Goal: Task Accomplishment & Management: Use online tool/utility

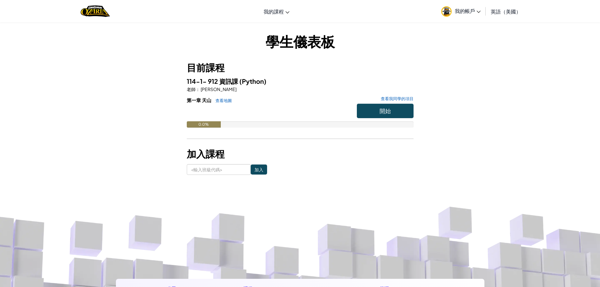
click at [499, 11] on font "英語（美國）" at bounding box center [506, 11] width 30 height 7
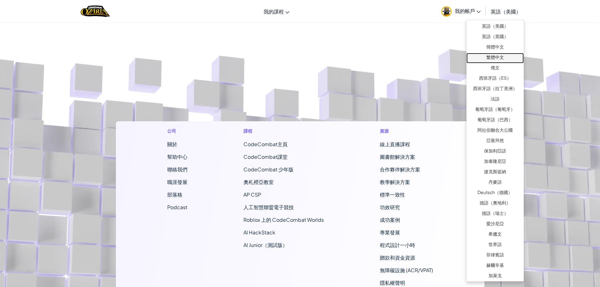
click at [507, 54] on link "繁體中文" at bounding box center [494, 58] width 57 height 10
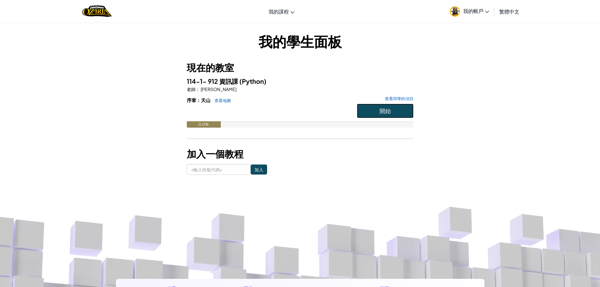
click at [378, 110] on button "開始" at bounding box center [385, 111] width 57 height 14
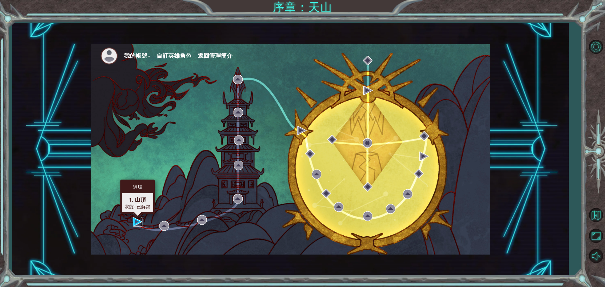
click at [137, 223] on img at bounding box center [137, 221] width 9 height 9
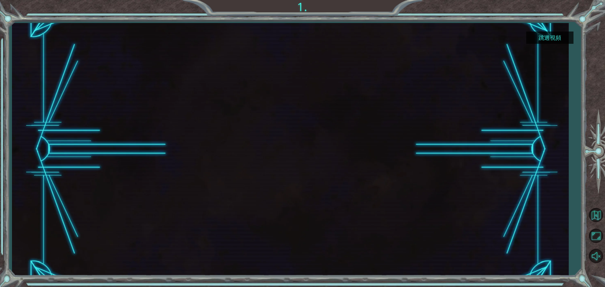
click at [540, 37] on font "跳過視頻" at bounding box center [549, 37] width 23 height 7
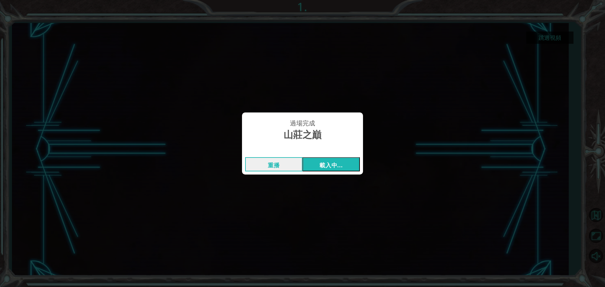
click at [330, 170] on button "載入中..." at bounding box center [330, 164] width 57 height 14
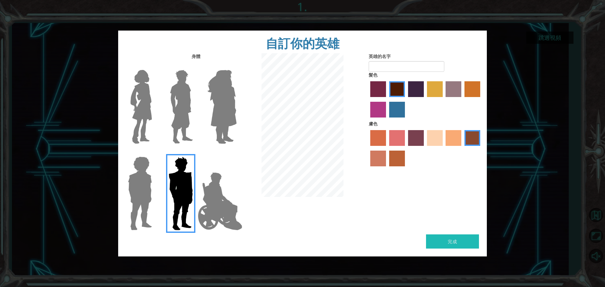
drag, startPoint x: 165, startPoint y: 102, endPoint x: 169, endPoint y: 105, distance: 4.5
click at [165, 102] on label at bounding box center [179, 106] width 31 height 79
click at [195, 66] on input "英雄拉爾斯" at bounding box center [195, 66] width 0 height 0
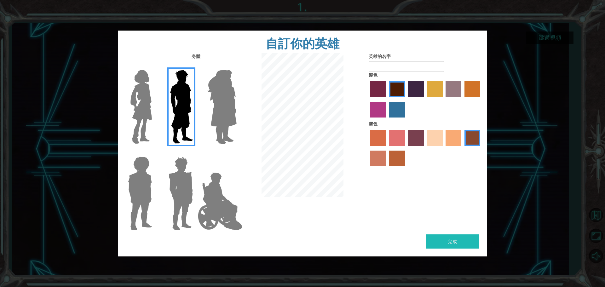
click at [232, 109] on img at bounding box center [222, 106] width 34 height 79
click at [236, 66] on input "英雄紫水晶" at bounding box center [236, 66] width 0 height 0
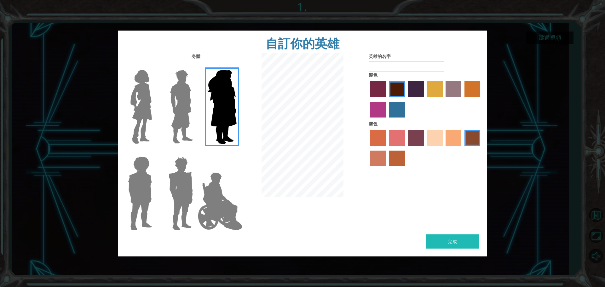
click at [138, 114] on img at bounding box center [141, 106] width 26 height 79
click at [154, 66] on input "英雄康妮" at bounding box center [154, 66] width 0 height 0
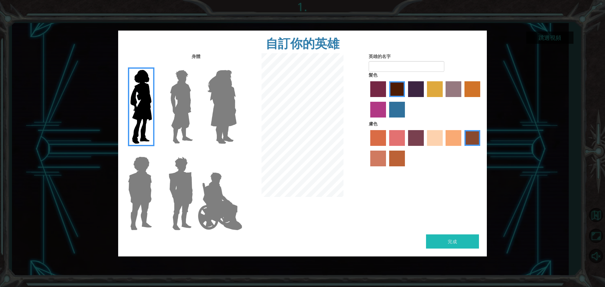
click at [129, 191] on img at bounding box center [139, 193] width 29 height 79
click at [154, 152] on input "英雄史蒂文" at bounding box center [154, 152] width 0 height 0
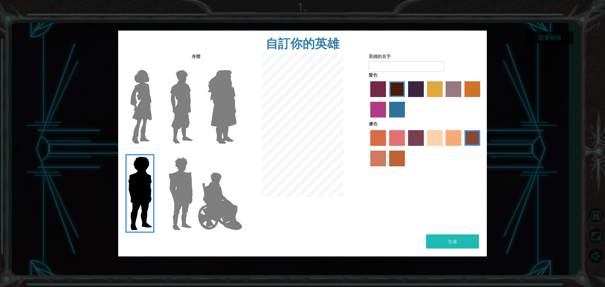
click at [216, 188] on img at bounding box center [219, 201] width 49 height 63
click at [236, 152] on input "英雄傑米" at bounding box center [236, 152] width 0 height 0
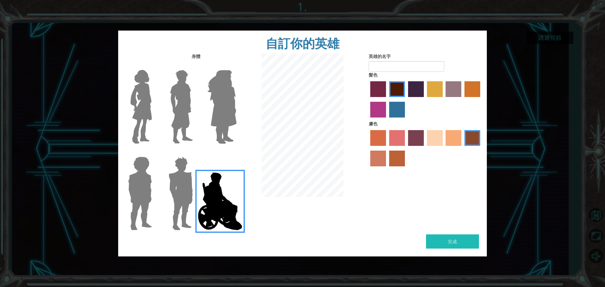
click at [179, 189] on img at bounding box center [180, 193] width 29 height 79
click at [195, 152] on input "英雄石榴石" at bounding box center [195, 152] width 0 height 0
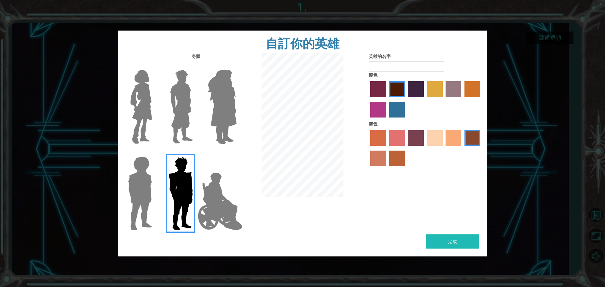
click at [216, 200] on img at bounding box center [219, 201] width 49 height 63
click at [236, 152] on input "英雄傑米" at bounding box center [236, 152] width 0 height 0
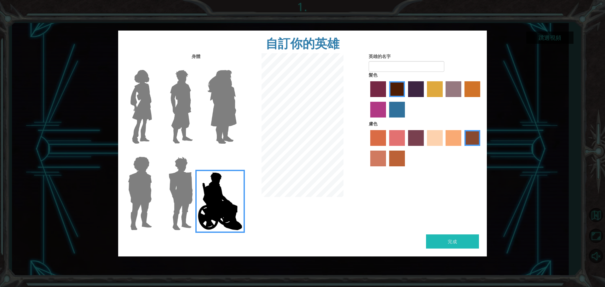
click at [171, 203] on img at bounding box center [180, 193] width 29 height 79
click at [195, 152] on input "英雄石榴石" at bounding box center [195, 152] width 0 height 0
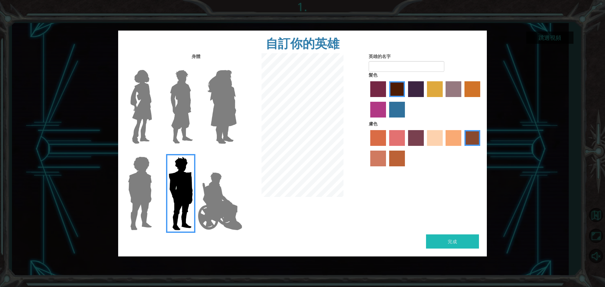
drag, startPoint x: 434, startPoint y: 92, endPoint x: 435, endPoint y: 95, distance: 3.9
click at [435, 92] on label "鬱金香樹染髮劑" at bounding box center [435, 89] width 16 height 16
click at [425, 99] on input "鬱金香樹染髮劑" at bounding box center [425, 99] width 0 height 0
click at [425, 136] on div at bounding box center [424, 148] width 113 height 41
click at [394, 88] on label "栗色頭髮" at bounding box center [397, 89] width 16 height 16
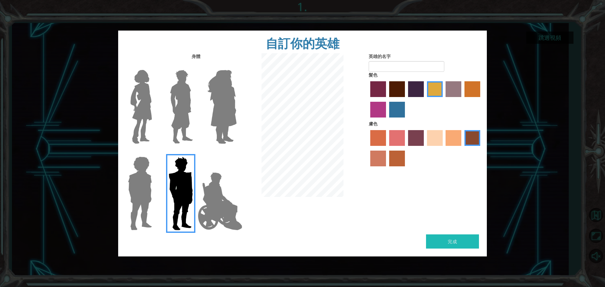
click at [387, 99] on input "栗色頭髮" at bounding box center [387, 99] width 0 height 0
click at [377, 137] on label "山梨皮顏色" at bounding box center [378, 138] width 16 height 16
click at [368, 148] on input "山梨皮顏色" at bounding box center [368, 148] width 0 height 0
click at [440, 140] on label "沙灘膚色" at bounding box center [435, 138] width 16 height 16
click at [425, 148] on input "沙灘膚色" at bounding box center [425, 148] width 0 height 0
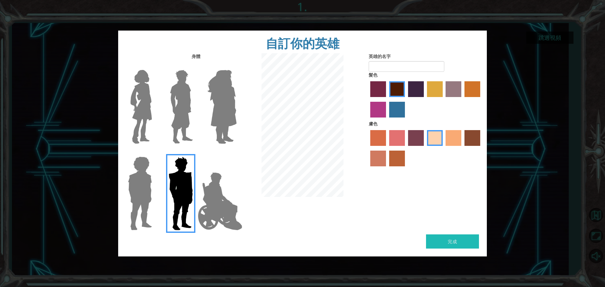
click at [442, 136] on label "沙灘膚色" at bounding box center [435, 138] width 16 height 16
click at [425, 148] on input "沙灘膚色" at bounding box center [425, 148] width 0 height 0
drag, startPoint x: 450, startPoint y: 136, endPoint x: 458, endPoint y: 116, distance: 22.0
click at [451, 136] on label "塔可膚色" at bounding box center [453, 138] width 16 height 16
click at [443, 148] on input "塔可膚色" at bounding box center [443, 148] width 0 height 0
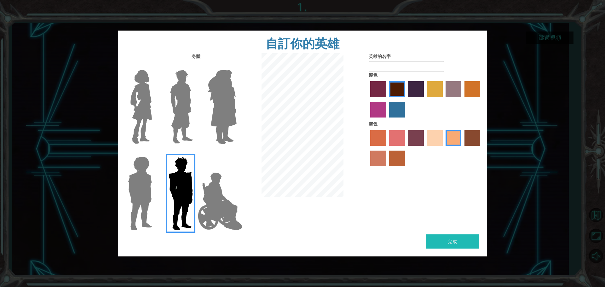
click at [466, 90] on label "金色滴染髮劑" at bounding box center [472, 89] width 16 height 16
click at [462, 99] on input "金色滴染髮劑" at bounding box center [462, 99] width 0 height 0
click at [432, 91] on label "鬱金香樹染髮劑" at bounding box center [435, 89] width 16 height 16
click at [425, 99] on input "鬱金香樹染髮劑" at bounding box center [425, 99] width 0 height 0
click at [423, 69] on input "英雄的名字" at bounding box center [406, 66] width 76 height 11
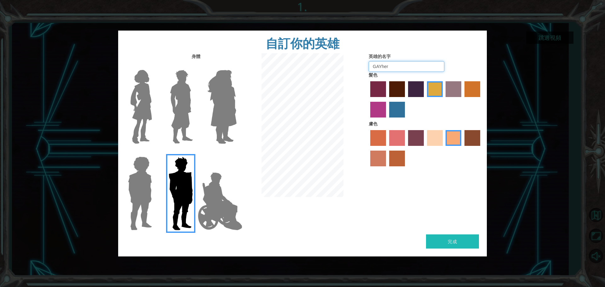
type input "GAYhero"
click at [261, 74] on div "身體 英雄的名字 GAYhero 髮色 膚色" at bounding box center [302, 143] width 368 height 181
drag, startPoint x: 453, startPoint y: 231, endPoint x: 453, endPoint y: 241, distance: 10.4
click at [453, 237] on div "自訂你的英雄 身體 英雄的名字 髮色 膚色 完成" at bounding box center [302, 144] width 368 height 226
click at [453, 241] on font "完成" at bounding box center [452, 241] width 9 height 6
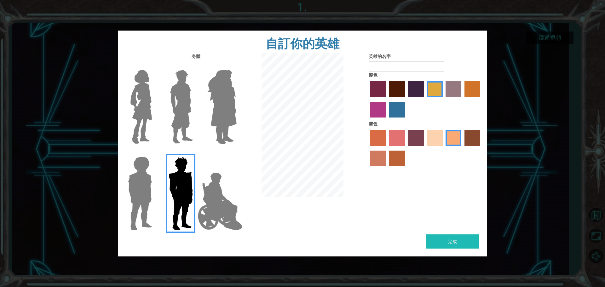
click at [453, 241] on font "完成" at bounding box center [452, 241] width 9 height 6
type input "t"
type input "臭甲英雄英雄"
click at [470, 239] on button "完成" at bounding box center [452, 241] width 53 height 14
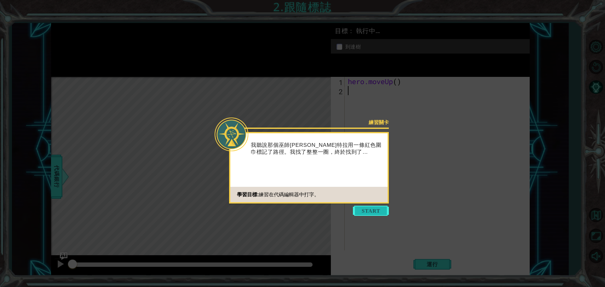
click at [378, 209] on button "Start" at bounding box center [371, 211] width 36 height 10
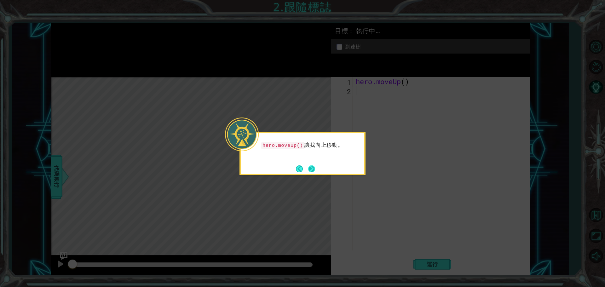
click at [314, 168] on button "下一個" at bounding box center [311, 168] width 7 height 7
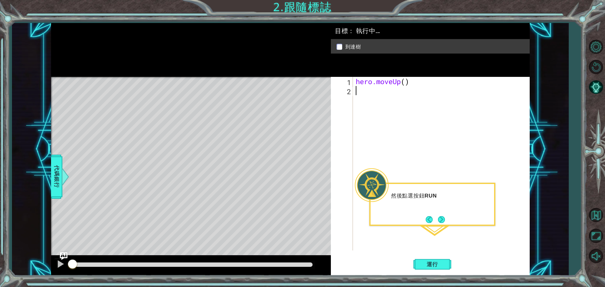
type textarea "ㄘ"
type textarea "h"
click at [400, 102] on div "英雄 .moveUp 按 進入" at bounding box center [410, 107] width 119 height 23
click at [422, 258] on button "運行" at bounding box center [432, 264] width 38 height 20
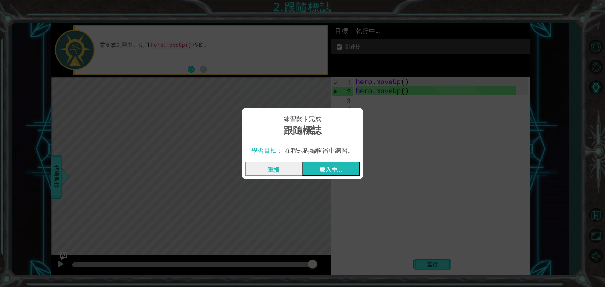
click at [321, 167] on font "載入中..." at bounding box center [330, 170] width 23 height 8
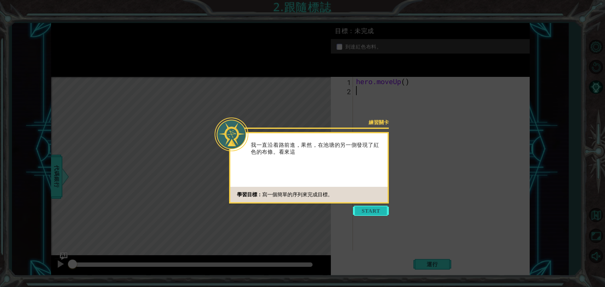
click at [374, 209] on button "開始" at bounding box center [371, 211] width 36 height 10
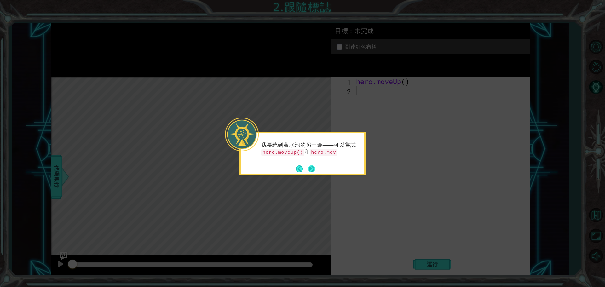
click at [312, 169] on button "下一個" at bounding box center [311, 168] width 7 height 7
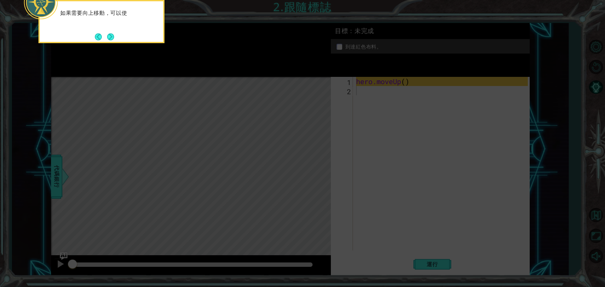
click at [415, 166] on icon at bounding box center [302, 43] width 605 height 488
click at [111, 36] on button "下一個" at bounding box center [110, 36] width 7 height 7
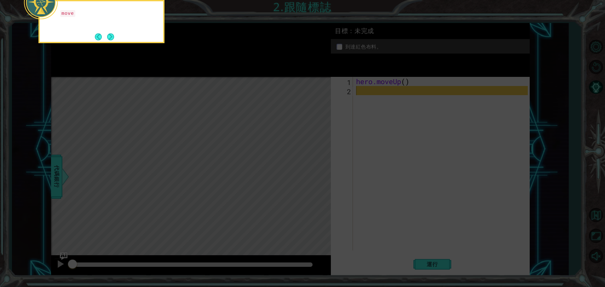
click at [379, 127] on icon at bounding box center [302, 43] width 605 height 488
click at [112, 37] on button "下一個" at bounding box center [110, 36] width 7 height 7
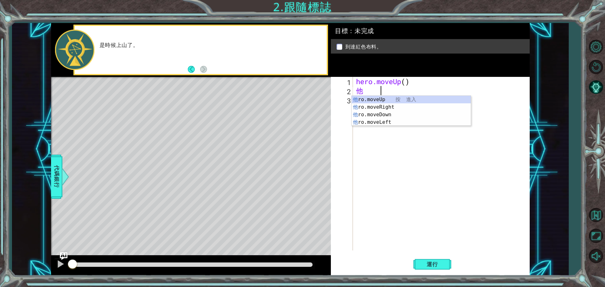
type textarea "h"
type textarea "hero"
click at [378, 100] on div "英雄 .moveUp 按 進入 英雄 .moveRight 按 進入 英雄 .moveDown 按 進入 英雄 .moveLeft 按 進入" at bounding box center [410, 118] width 119 height 45
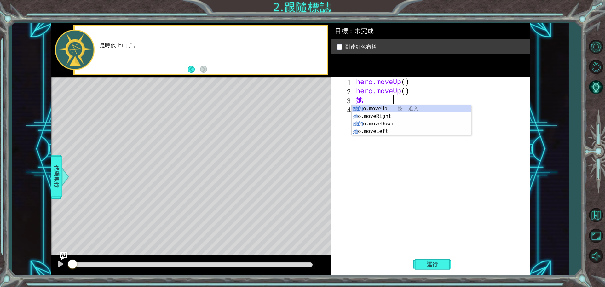
type textarea "hero"
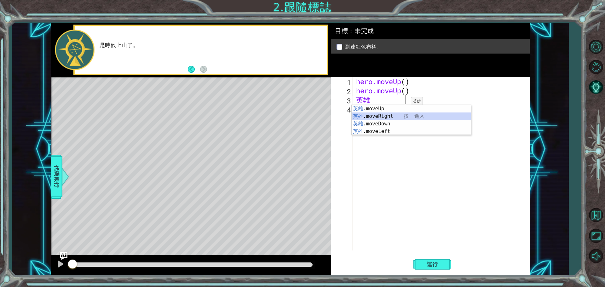
click at [406, 117] on div "英雄 .moveUp 按 進入 英雄 .moveRight 按 進入 英雄 .moveDown 按 進入 英雄 .moveLeft 按 進入" at bounding box center [410, 127] width 119 height 45
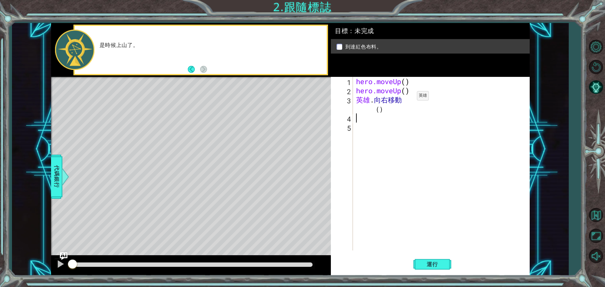
click at [415, 97] on div "hero.moveUp ( ) hero.moveUp ( ) 英雄 . 向右移動 （ ）" at bounding box center [443, 173] width 176 height 192
click at [416, 98] on div "hero.moveUp ( ) hero.moveUp ( ) heromoveRight （ ）" at bounding box center [443, 173] width 176 height 192
click at [387, 109] on div "hero.moveUp ( ) hero.moveUp ( ) heromoveRight （ ）" at bounding box center [443, 173] width 176 height 192
click at [387, 110] on div "hero.moveUp ( ) hero.moveUp ( ) heromoveRight （ ）" at bounding box center [443, 173] width 176 height 192
type textarea "heromoveRigh()"
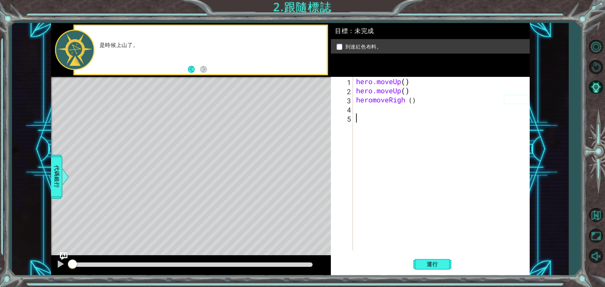
click at [399, 120] on div "hero.moveUp ( ) hero.moveUp ( ) heromoveRigh （ ）" at bounding box center [443, 173] width 176 height 192
click at [380, 112] on div "hero.moveUp ( ) hero.moveUp ( ) heromoveRigh （ ）" at bounding box center [443, 173] width 176 height 192
click at [370, 100] on div "hero.moveUp ( ) hero.moveUp ( ) heromoveRigh （ ）" at bounding box center [443, 173] width 176 height 192
type textarea "heromoveRigh()"
click at [371, 100] on div "hero.moveUp ( ) hero.moveUp ( ) heromoveRigh （ ）" at bounding box center [443, 173] width 176 height 192
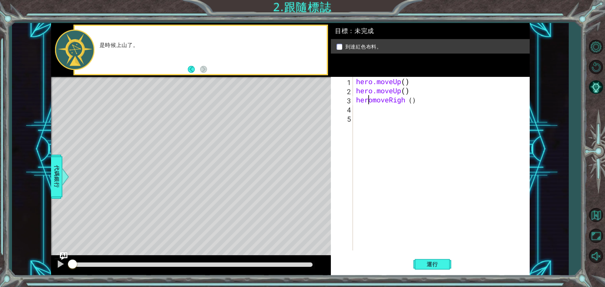
click at [371, 100] on div "hero.moveUp ( ) hero.moveUp ( ) heromoveRigh （ ）" at bounding box center [443, 173] width 176 height 192
click at [429, 105] on div "hero.moveUp ( ) hero.moveUp ( ) heromoveRigh （ ）" at bounding box center [443, 173] width 176 height 192
click at [422, 98] on div "hero.moveUp ( ) hero.moveUp ( ) heromoveRigh （ ）" at bounding box center [443, 173] width 176 height 192
click at [433, 98] on div "hero.moveUp ( ) 英雄 .moveUp （ ） 右上方 （ ）" at bounding box center [443, 173] width 176 height 192
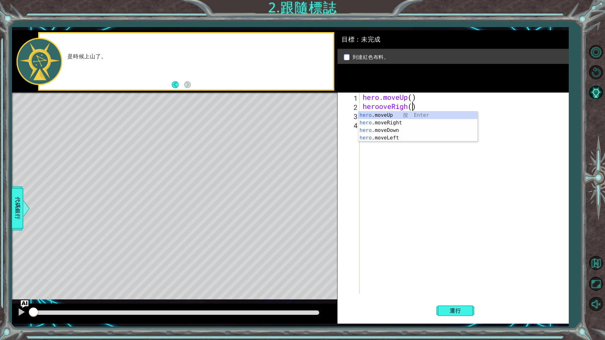
type textarea "heoveRigh()"
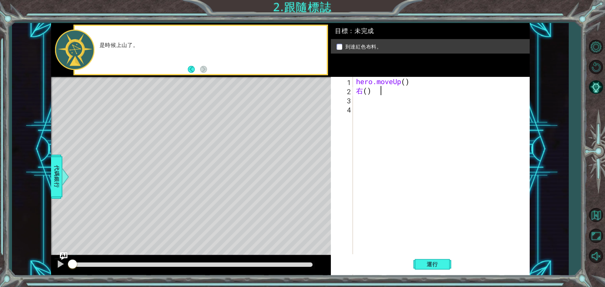
click at [384, 90] on div "hero.moveUp ( ) 右 ( )" at bounding box center [443, 186] width 176 height 219
click at [399, 93] on div "hero.moveUp ( ) 右上方 ( )" at bounding box center [443, 186] width 176 height 219
click at [391, 81] on div "高 ( )" at bounding box center [443, 173] width 176 height 192
type textarea "()"
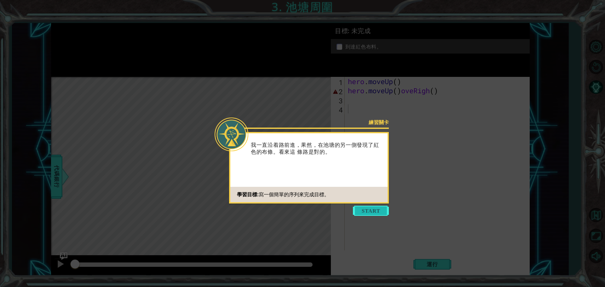
click at [373, 207] on button "Start" at bounding box center [371, 211] width 36 height 10
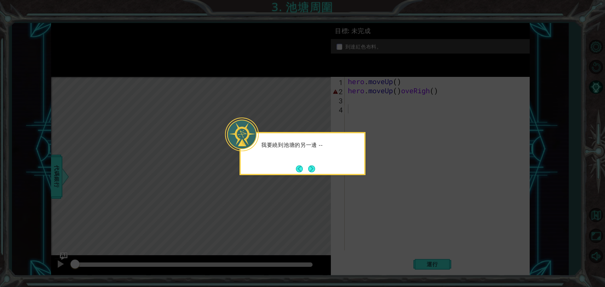
drag, startPoint x: 372, startPoint y: 147, endPoint x: 293, endPoint y: 169, distance: 82.4
click at [372, 147] on icon at bounding box center [302, 143] width 605 height 287
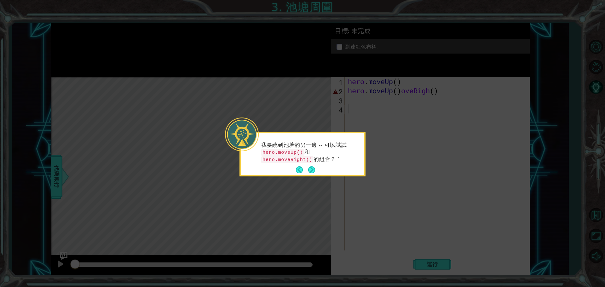
click at [313, 170] on button "Next" at bounding box center [311, 169] width 7 height 7
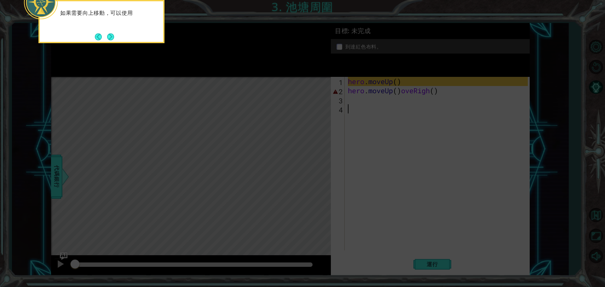
click at [372, 96] on icon at bounding box center [302, 43] width 605 height 488
click at [192, 47] on icon at bounding box center [302, 43] width 605 height 488
click at [134, 38] on div "如果需要向上移動，可以使用 hero.moveUp()" at bounding box center [101, 21] width 126 height 43
click at [113, 38] on button "Next" at bounding box center [110, 36] width 7 height 7
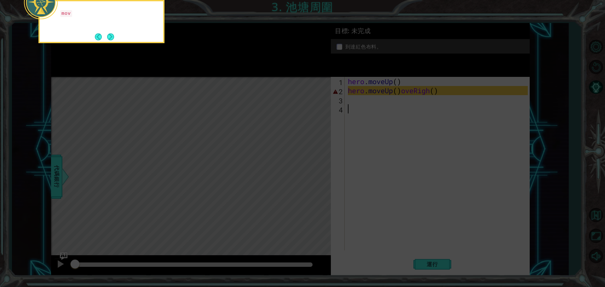
click at [113, 38] on button "Next" at bounding box center [110, 36] width 7 height 7
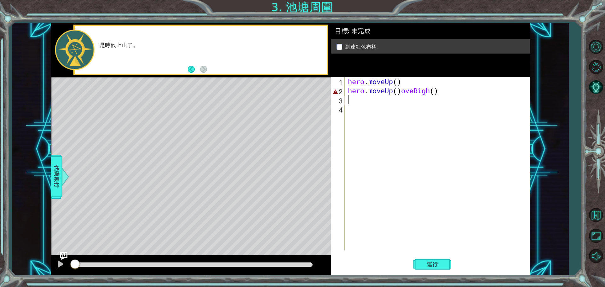
click at [364, 96] on div "hero . moveUp ( ) hero . moveUp ( ) oveRigh ( )" at bounding box center [438, 173] width 184 height 192
type textarea "ㄐ"
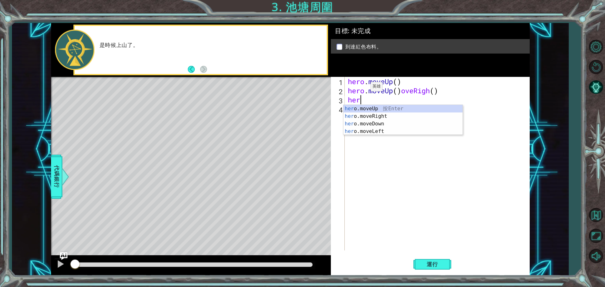
type textarea "hero"
click at [383, 115] on div "hero .moveUp 按 Enter hero .moveRight 按 Enter hero .moveDown 按 Enter hero .moveL…" at bounding box center [402, 127] width 119 height 45
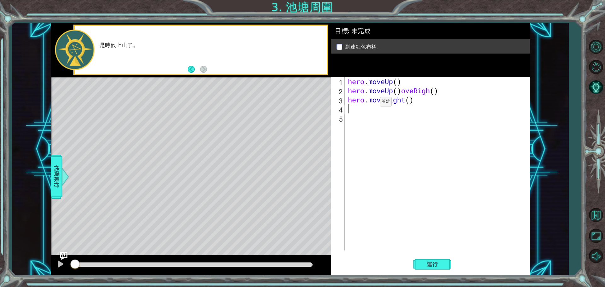
scroll to position [0, 0]
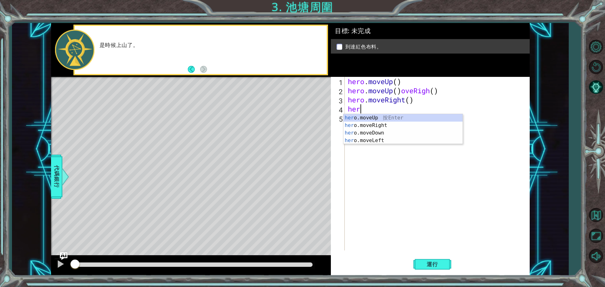
type textarea "hero"
click at [371, 116] on div "hero .moveUp 按 Enter hero .moveRight 按 Enter hero .moveDown 按 Enter hero .moveL…" at bounding box center [402, 136] width 119 height 45
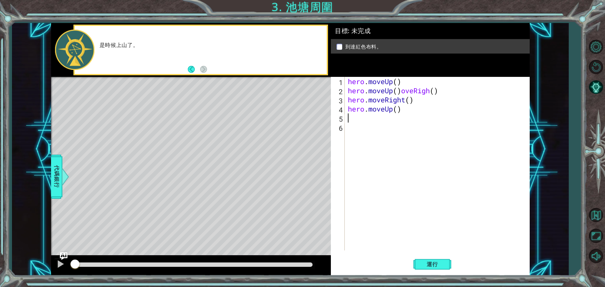
scroll to position [0, 0]
click at [437, 261] on span "運行" at bounding box center [432, 264] width 24 height 6
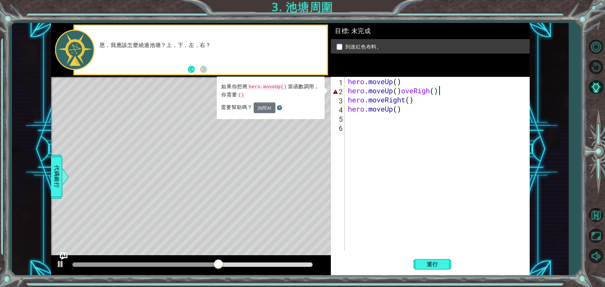
click at [444, 89] on div "hero . moveUp ( ) hero . moveUp ( ) oveRigh ( ) hero . moveRight ( ) hero . mov…" at bounding box center [438, 173] width 184 height 192
click at [456, 90] on div "hero . moveUp ( ) hero . moveUp ( ) oveRigh ( ) hero . moveRight ( ) hero . mov…" at bounding box center [438, 173] width 184 height 192
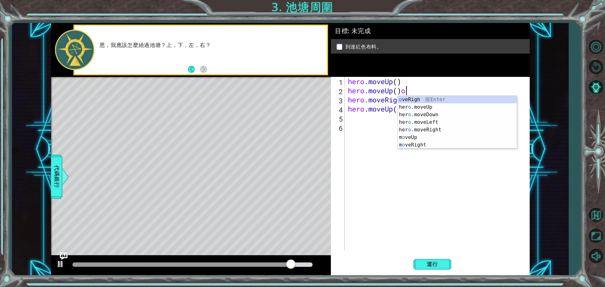
type textarea "hero.moveUp()"
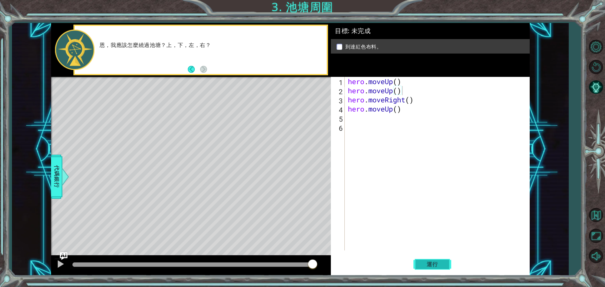
click at [438, 261] on span "運行" at bounding box center [432, 264] width 24 height 6
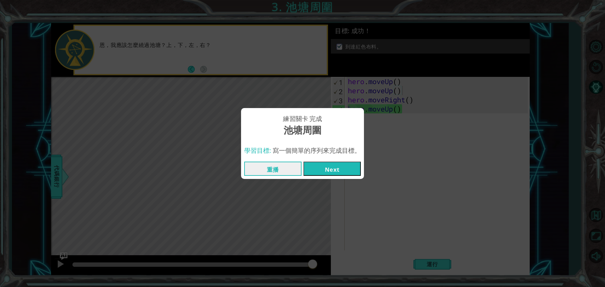
click at [333, 169] on button "Next" at bounding box center [331, 169] width 57 height 14
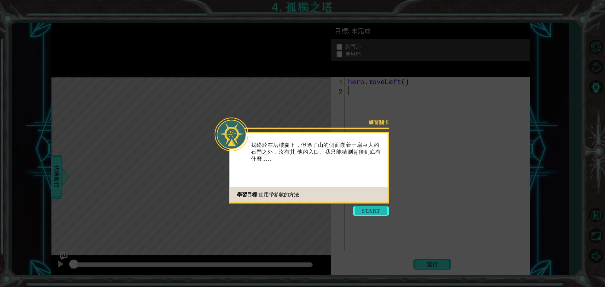
click at [373, 211] on button "Start" at bounding box center [371, 211] width 36 height 10
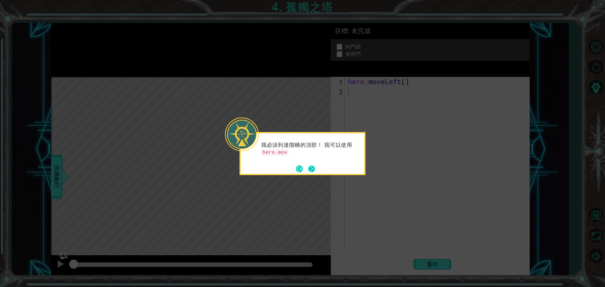
click at [309, 167] on button "Next" at bounding box center [311, 168] width 7 height 7
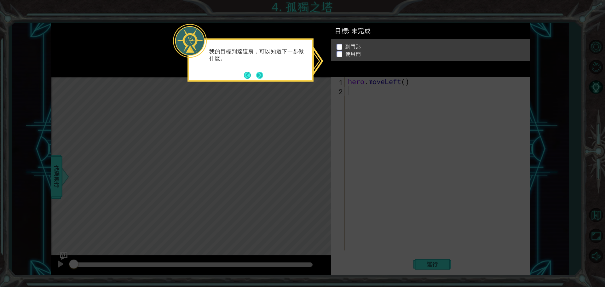
click at [261, 77] on button "Next" at bounding box center [259, 75] width 7 height 7
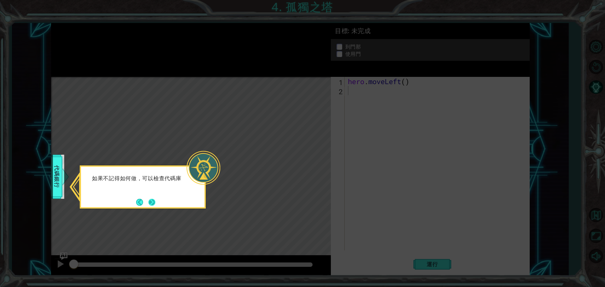
click at [151, 201] on button "Next" at bounding box center [151, 202] width 7 height 7
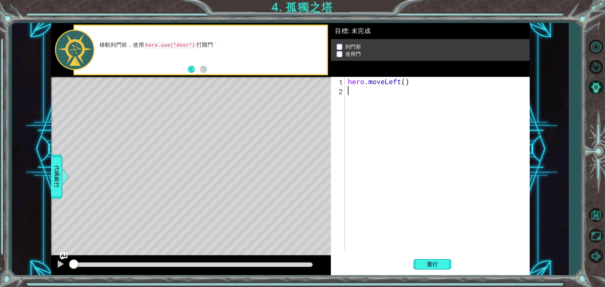
type textarea "h"
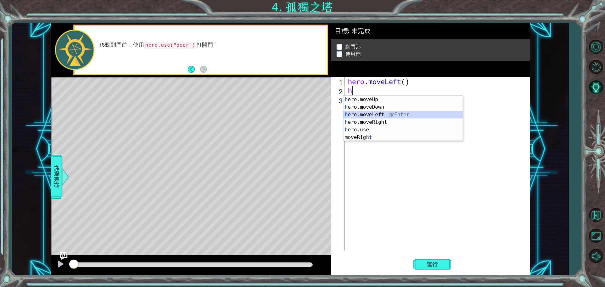
click at [389, 114] on div "h ero.moveUp 按 Enter h ero.moveDown 按 Enter h ero.moveLeft 按 Enter h ero.moveRi…" at bounding box center [402, 126] width 119 height 60
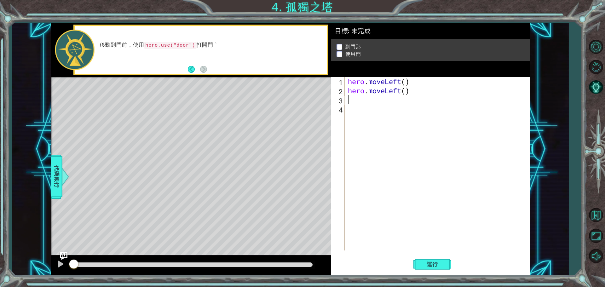
type textarea "h"
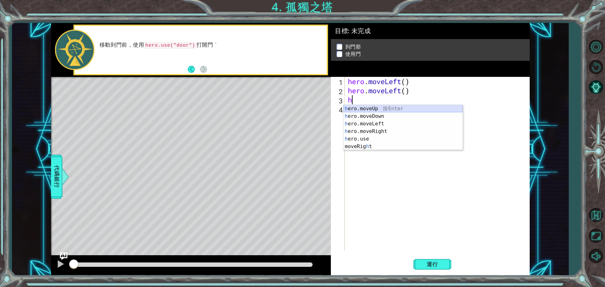
click at [374, 110] on div "h ero.moveUp 按 Enter h ero.moveDown 按 Enter h ero.moveLeft 按 Enter h ero.moveRi…" at bounding box center [402, 135] width 119 height 60
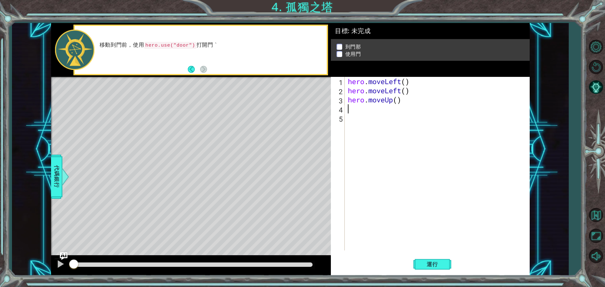
type textarea "h"
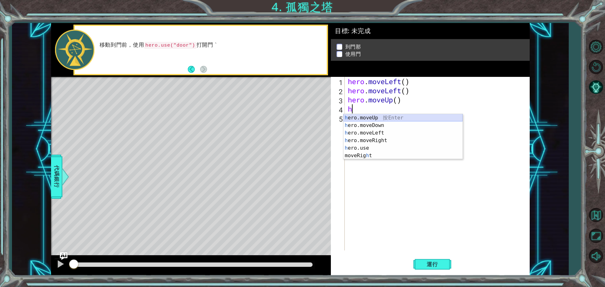
click at [375, 118] on div "h ero.moveUp 按 Enter h ero.moveDown 按 Enter h ero.moveLeft 按 Enter h ero.moveRi…" at bounding box center [402, 144] width 119 height 60
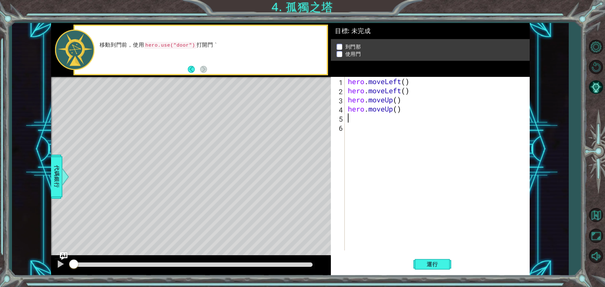
type textarea "h"
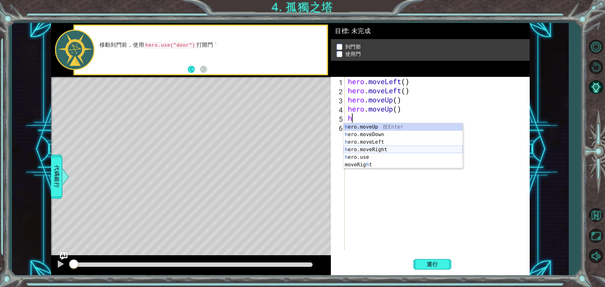
click at [379, 149] on div "h ero.moveUp 按 Enter h ero.moveDown 按 Enter h ero.moveLeft 按 Enter h ero.moveRi…" at bounding box center [402, 153] width 119 height 60
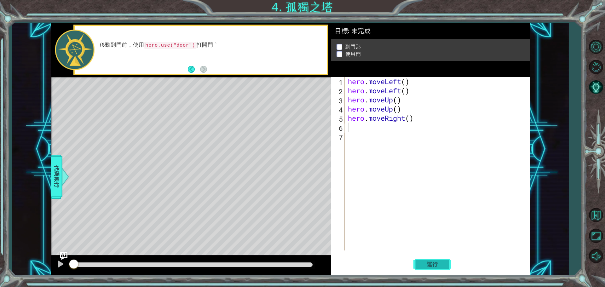
click at [430, 262] on span "運行" at bounding box center [432, 264] width 24 height 6
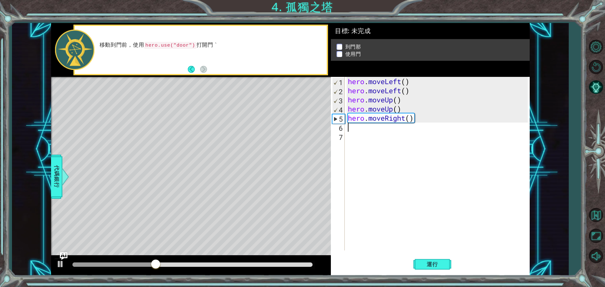
type textarea "h"
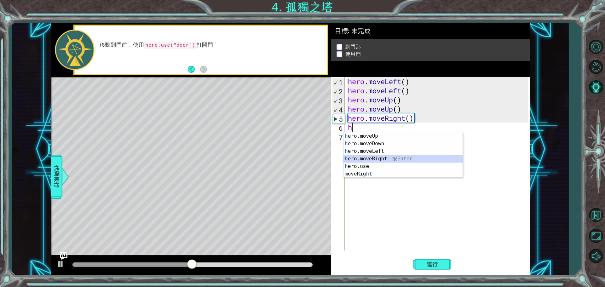
click at [380, 158] on div "h ero.moveUp 按 Enter h ero.moveDown 按 Enter h ero.moveLeft 按 Enter h ero.moveRi…" at bounding box center [402, 162] width 119 height 60
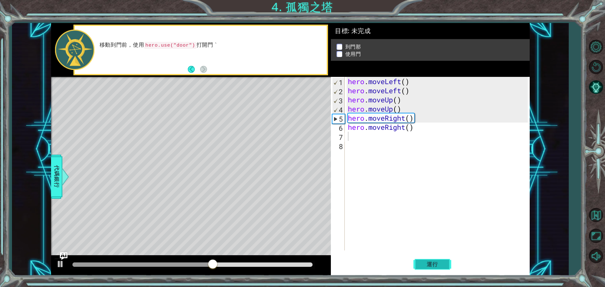
click at [430, 264] on span "運行" at bounding box center [432, 264] width 24 height 6
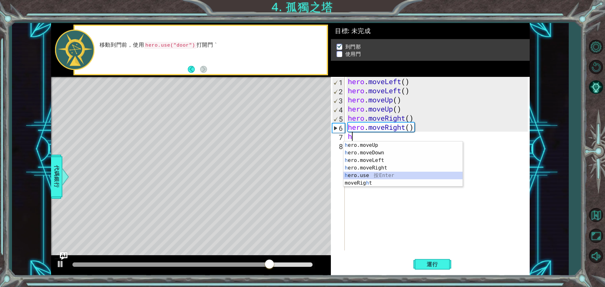
click at [368, 179] on div "h ero.moveUp 按 Enter h ero.moveDown 按 Enter h ero.moveLeft 按 Enter h ero.moveRi…" at bounding box center [402, 171] width 119 height 60
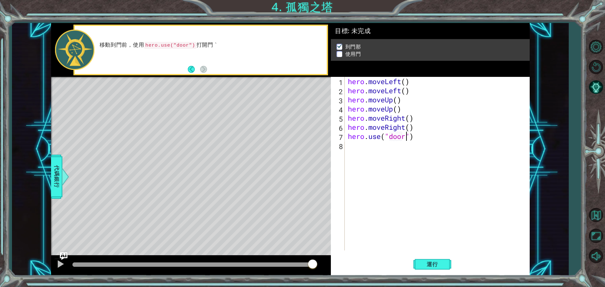
scroll to position [0, 3]
type textarea "hero.use("door")"
click at [437, 264] on span "運行" at bounding box center [432, 264] width 24 height 6
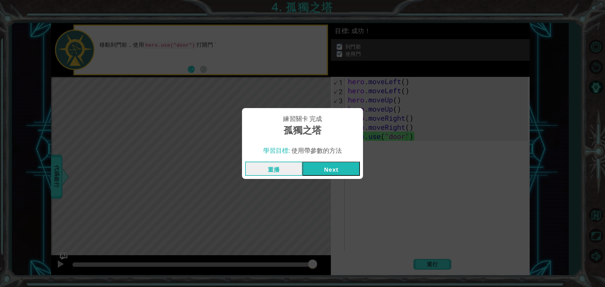
click at [344, 166] on button "Next" at bounding box center [330, 169] width 57 height 14
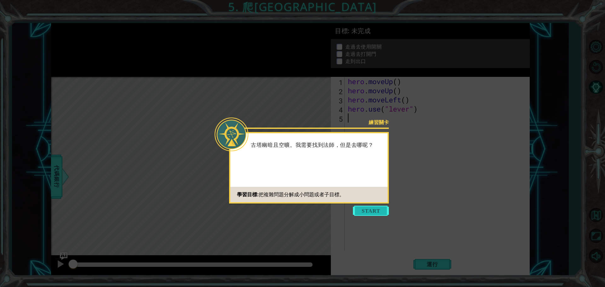
click at [384, 212] on button "Start" at bounding box center [371, 211] width 36 height 10
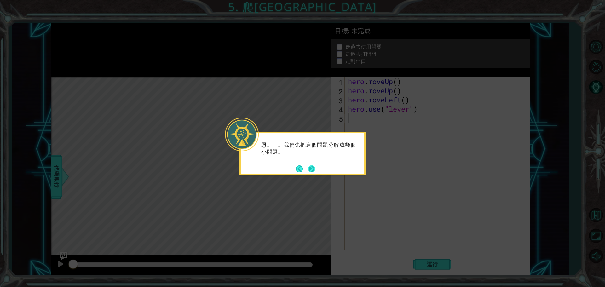
click at [315, 167] on button "Next" at bounding box center [311, 168] width 7 height 7
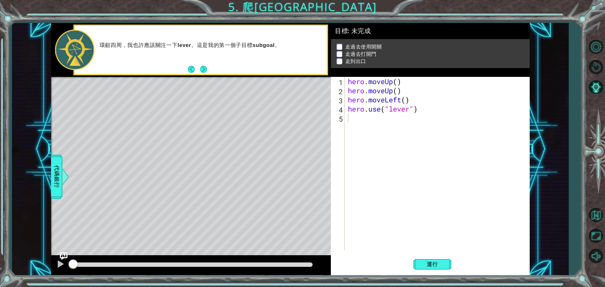
drag, startPoint x: 154, startPoint y: 175, endPoint x: 154, endPoint y: 166, distance: 9.5
click at [154, 174] on div "Level Map" at bounding box center [196, 169] width 291 height 185
click at [154, 166] on div "Level Map" at bounding box center [196, 169] width 291 height 185
click at [426, 263] on span "運行" at bounding box center [432, 264] width 24 height 6
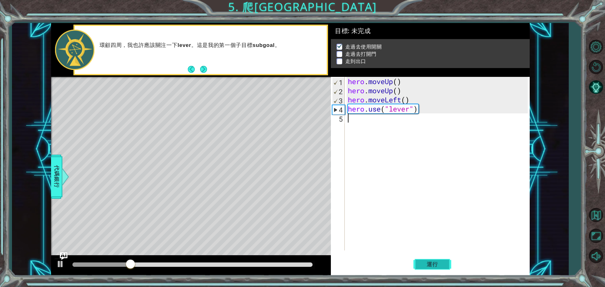
type textarea "h"
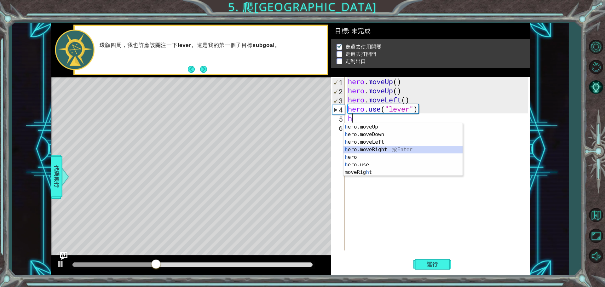
click at [386, 151] on div "h ero.moveUp 按 Enter h ero.moveDown 按 Enter h ero.moveLeft 按 Enter h ero.moveRi…" at bounding box center [402, 157] width 119 height 68
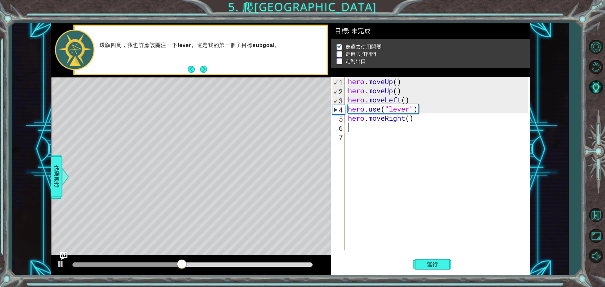
type textarea "h"
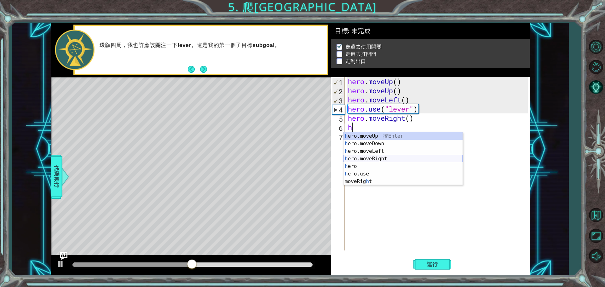
click at [387, 159] on div "h ero.moveUp 按 Enter h ero.moveDown 按 Enter h ero.moveLeft 按 Enter h ero.moveRi…" at bounding box center [402, 166] width 119 height 68
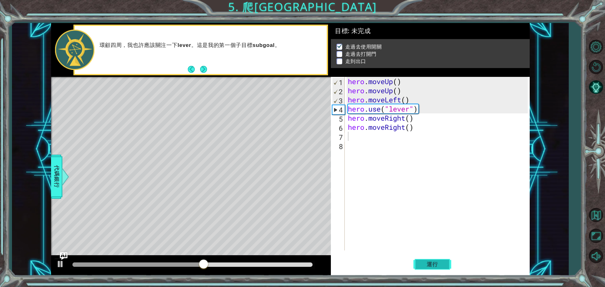
click at [433, 268] on button "運行" at bounding box center [432, 264] width 38 height 20
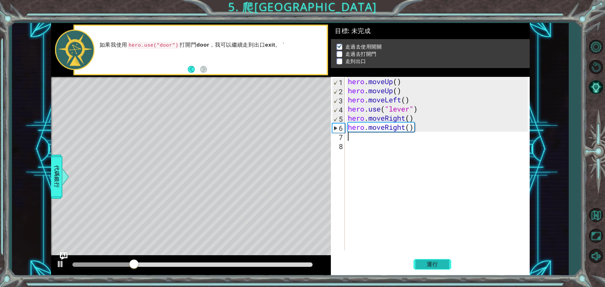
type textarea "h"
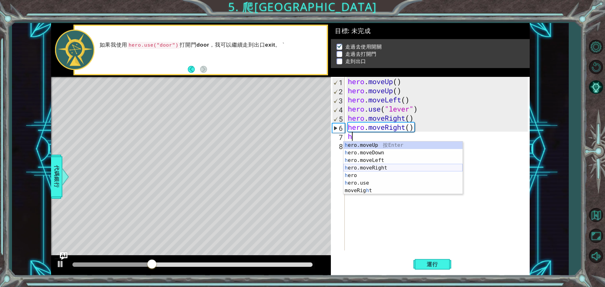
click at [393, 169] on div "h ero.moveUp 按 Enter h ero.moveDown 按 Enter h ero.moveLeft 按 Enter h ero.moveRi…" at bounding box center [402, 175] width 119 height 68
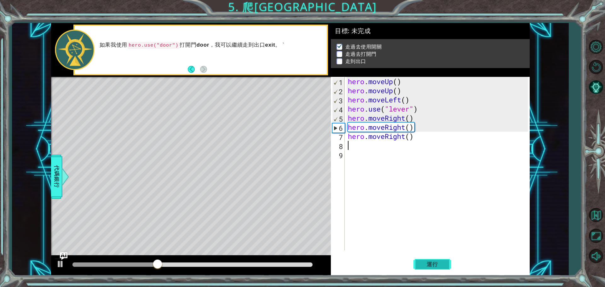
click at [424, 266] on span "運行" at bounding box center [432, 264] width 24 height 6
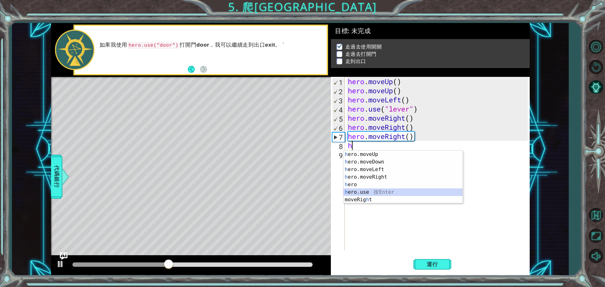
click at [397, 192] on div "h ero.moveUp 按 Enter h ero.moveDown 按 Enter h ero.moveLeft 按 Enter h ero.moveRi…" at bounding box center [402, 185] width 119 height 68
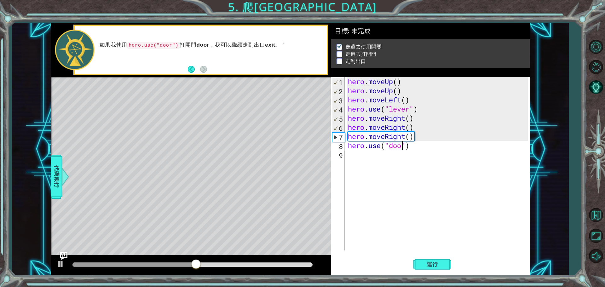
type textarea "hero.use("door")"
click at [375, 155] on div "hero . moveUp ( ) hero . moveUp ( ) hero . moveLeft ( ) hero . use ( "lever" ) …" at bounding box center [438, 173] width 184 height 192
click at [442, 261] on span "運行" at bounding box center [432, 264] width 24 height 6
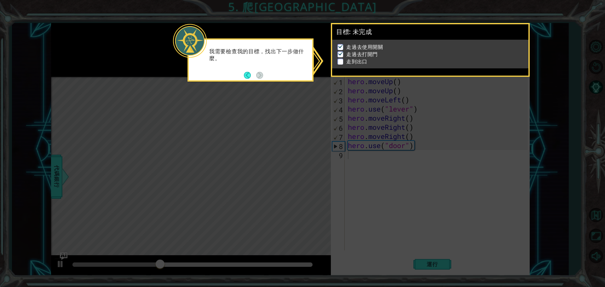
click at [340, 62] on p at bounding box center [340, 62] width 6 height 6
click at [338, 53] on img at bounding box center [340, 53] width 6 height 5
click at [288, 119] on icon at bounding box center [302, 143] width 605 height 287
click at [250, 76] on button "Back" at bounding box center [250, 75] width 12 height 7
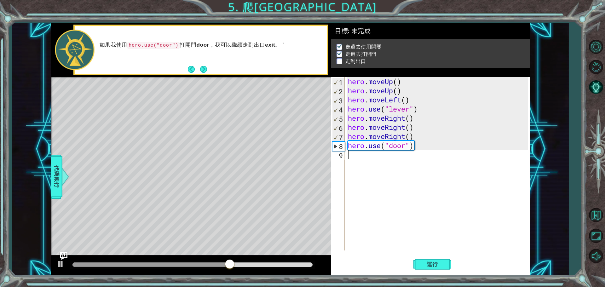
type textarea "h"
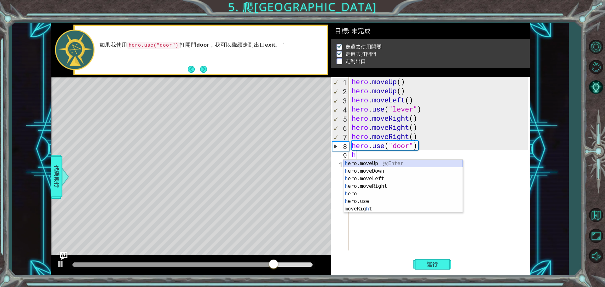
click at [381, 167] on div "h ero.moveUp 按 Enter h ero.moveDown 按 Enter h ero.moveLeft 按 Enter h ero.moveRi…" at bounding box center [402, 194] width 119 height 68
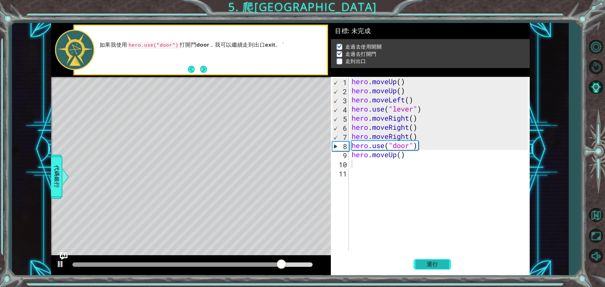
click at [418, 262] on button "運行" at bounding box center [432, 264] width 38 height 20
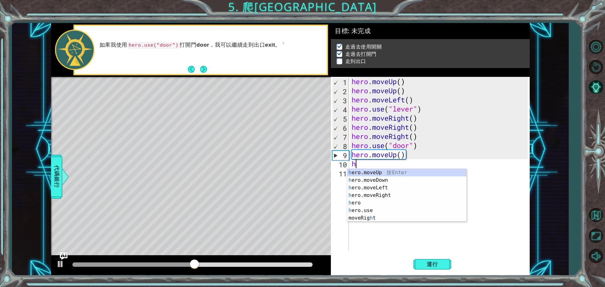
type textarea "he"
click at [382, 195] on div "he ro.moveUp 按 Enter he ro.moveDown 按 Enter he ro.moveLeft 按 Enter he ro.moveRi…" at bounding box center [406, 199] width 119 height 60
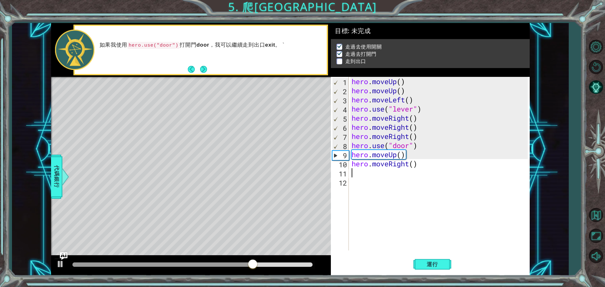
type textarea "h"
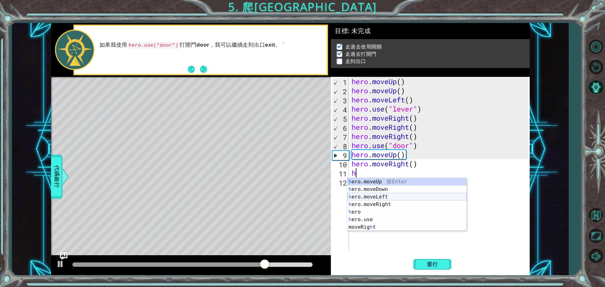
click at [379, 197] on div "h ero.moveUp 按 Enter h ero.moveDown 按 Enter h ero.moveLeft 按 Enter h ero.moveRi…" at bounding box center [406, 212] width 119 height 68
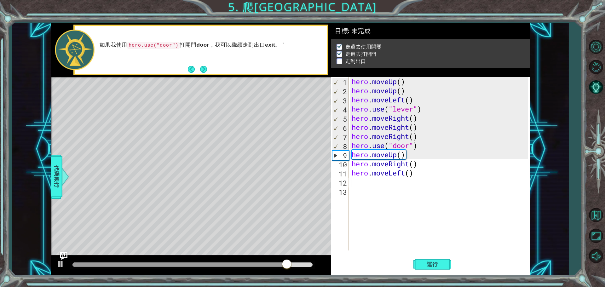
type textarea "h"
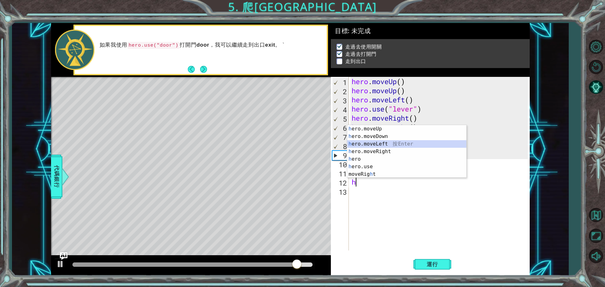
click at [376, 144] on div "h ero.moveUp 按 Enter h ero.moveDown 按 Enter h ero.moveLeft 按 Enter h ero.moveRi…" at bounding box center [406, 159] width 119 height 68
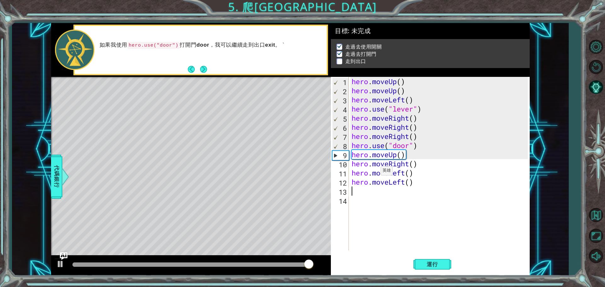
type textarea "h"
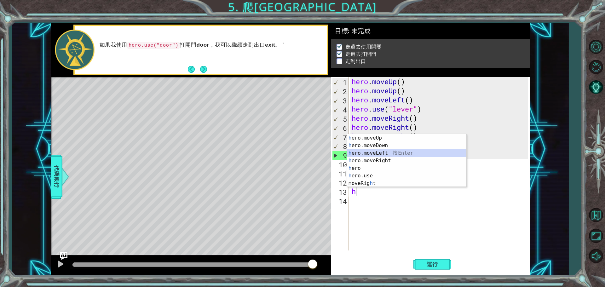
click at [376, 151] on div "h ero.moveUp 按 Enter h ero.moveDown 按 Enter h ero.moveLeft 按 Enter h ero.moveRi…" at bounding box center [406, 168] width 119 height 68
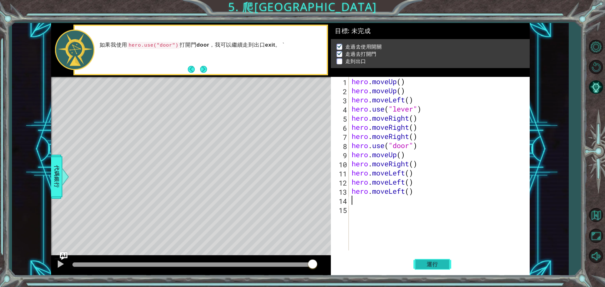
click at [431, 263] on span "運行" at bounding box center [432, 264] width 24 height 6
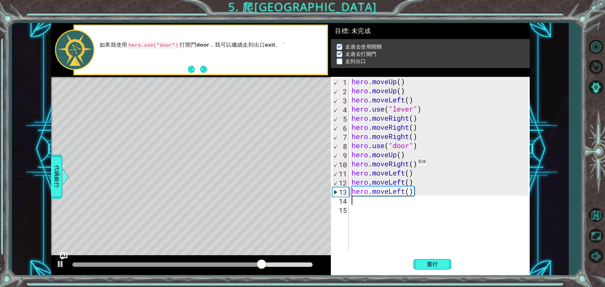
click at [410, 163] on div "hero . moveUp ( ) hero . moveUp ( ) hero . moveLeft ( ) hero . use ( "lever" ) …" at bounding box center [440, 173] width 180 height 192
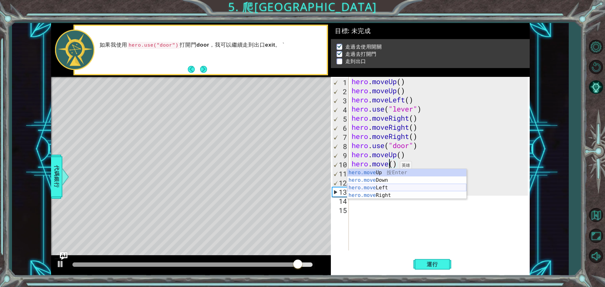
click at [393, 185] on div "hero.move Up 按 Enter hero.move Down 按 Enter hero.move Left 按 Enter hero.move Ri…" at bounding box center [406, 191] width 119 height 45
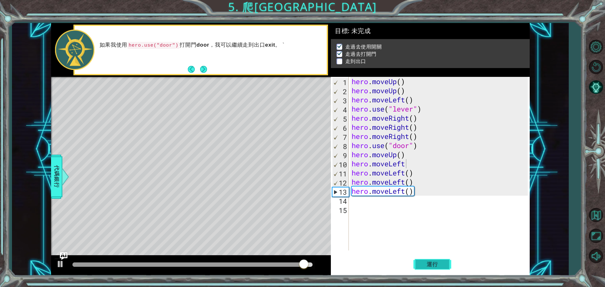
click at [420, 268] on button "運行" at bounding box center [432, 264] width 38 height 20
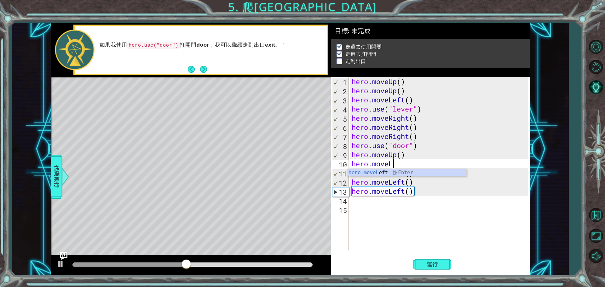
type textarea "hero.move"
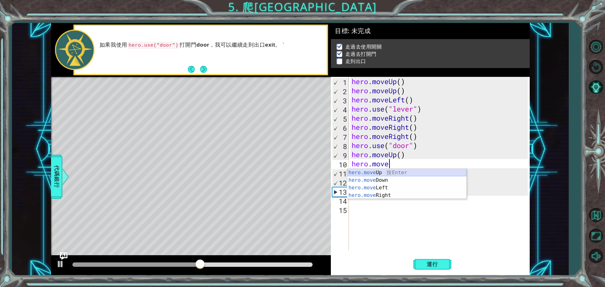
click at [414, 170] on div "hero.move Up 按 Enter hero.move Down 按 Enter hero.move Left 按 Enter hero.move Ri…" at bounding box center [406, 191] width 119 height 45
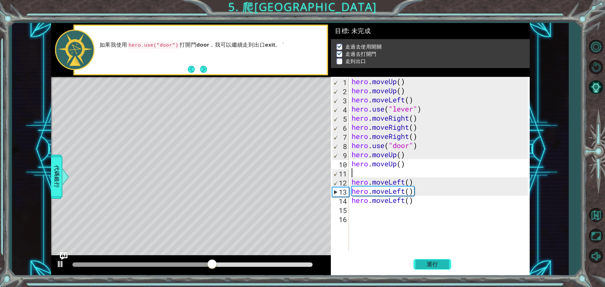
click at [432, 265] on span "運行" at bounding box center [432, 264] width 24 height 6
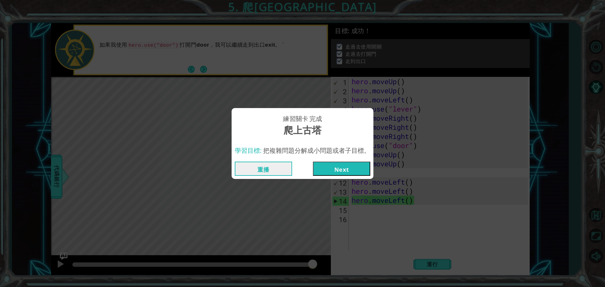
click at [343, 171] on button "Next" at bounding box center [341, 169] width 57 height 14
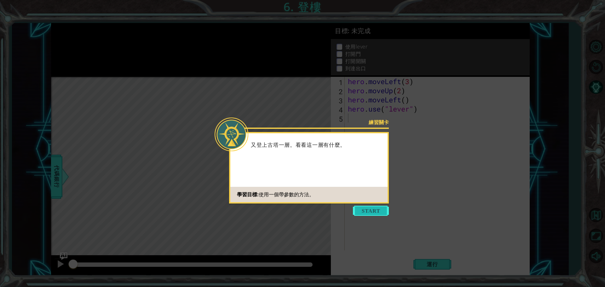
click at [372, 212] on button "Start" at bounding box center [371, 211] width 36 height 10
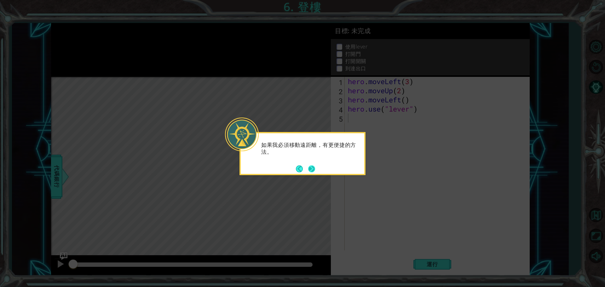
click at [308, 168] on button "Next" at bounding box center [312, 169] width 8 height 8
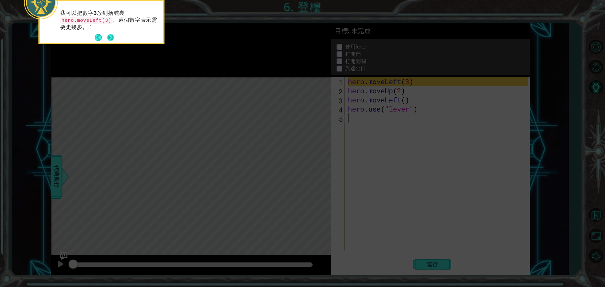
click at [111, 39] on button "Next" at bounding box center [110, 37] width 7 height 7
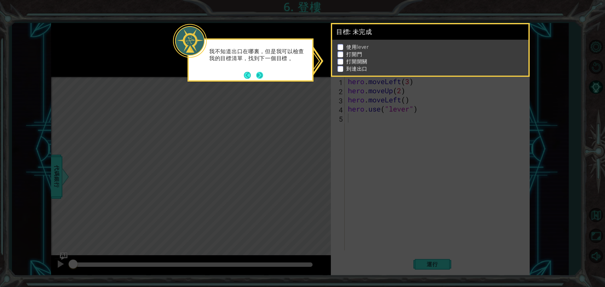
click at [256, 73] on button "Next" at bounding box center [259, 75] width 7 height 7
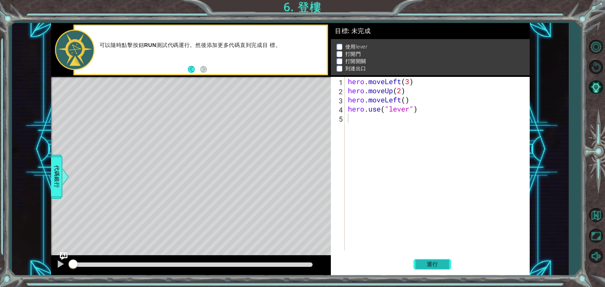
click at [427, 266] on span "運行" at bounding box center [432, 264] width 24 height 6
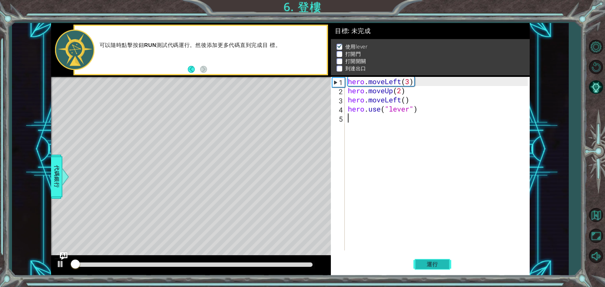
scroll to position [3, 0]
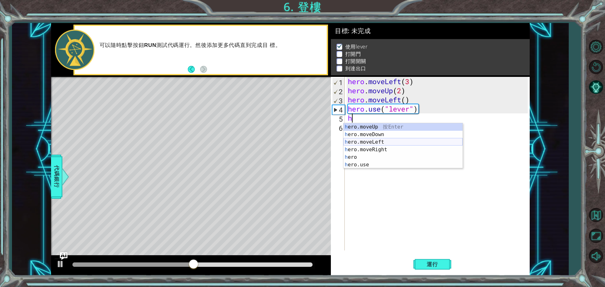
click at [367, 140] on div "h ero.moveUp 按 Enter h ero.moveDown 按 Enter h ero.moveLeft 按 Enter h ero.moveRi…" at bounding box center [402, 153] width 119 height 60
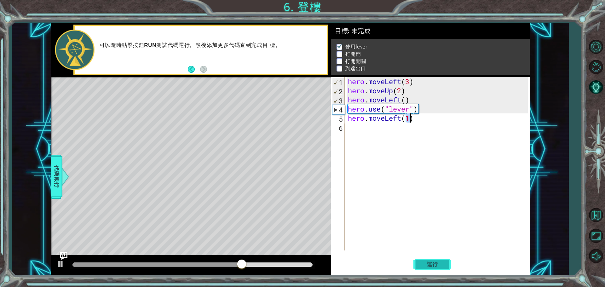
type textarea "hero.moveLeft(1)"
click at [431, 268] on button "運行" at bounding box center [432, 264] width 38 height 20
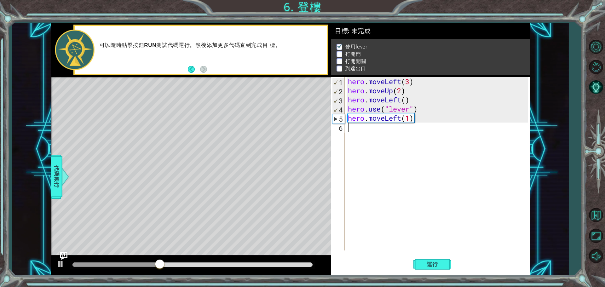
click at [367, 130] on div "hero . moveLeft ( 3 ) hero . moveUp ( 2 ) hero . moveLeft ( ) hero . use ( "lev…" at bounding box center [438, 173] width 184 height 192
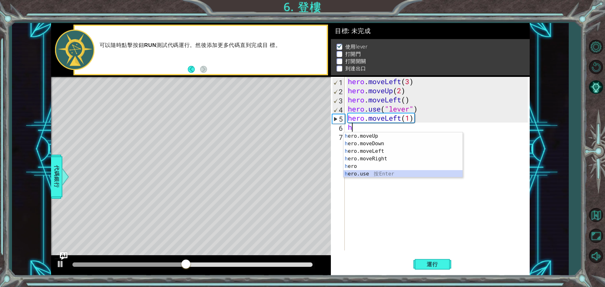
click at [376, 171] on div "h ero.moveUp 按 Enter h ero.moveDown 按 Enter h ero.moveLeft 按 Enter h ero.moveRi…" at bounding box center [402, 162] width 119 height 60
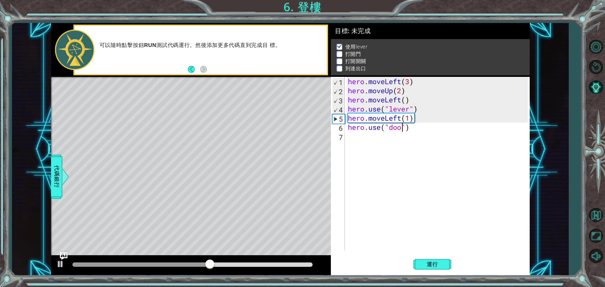
type textarea "hero.use("door")"
click at [357, 140] on div "hero . moveLeft ( 3 ) hero . moveUp ( 2 ) hero . moveLeft ( ) hero . use ( "lev…" at bounding box center [438, 173] width 184 height 192
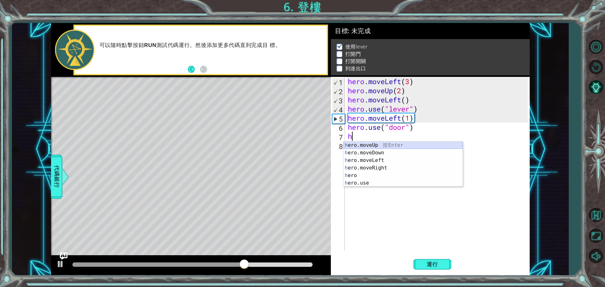
click at [379, 146] on div "h ero.moveUp 按 Enter h ero.moveDown 按 Enter h ero.moveLeft 按 Enter h ero.moveRi…" at bounding box center [402, 171] width 119 height 60
type textarea "hero.moveUp(1)"
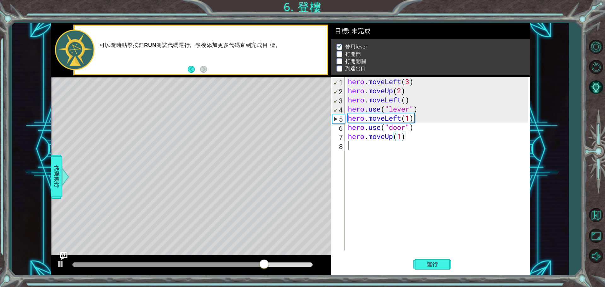
click at [362, 154] on div "hero . moveLeft ( 3 ) hero . moveUp ( 2 ) hero . moveLeft ( ) hero . use ( "lev…" at bounding box center [438, 173] width 184 height 192
click at [445, 269] on button "運行" at bounding box center [432, 264] width 38 height 20
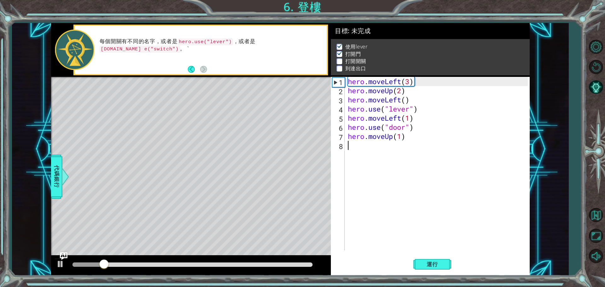
click at [139, 262] on div at bounding box center [192, 264] width 240 height 4
click at [158, 265] on div at bounding box center [192, 264] width 240 height 4
click at [178, 263] on div at bounding box center [192, 264] width 240 height 4
click at [163, 264] on div at bounding box center [125, 264] width 106 height 4
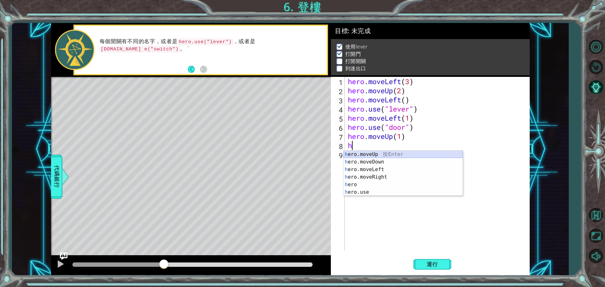
click at [370, 155] on div "h ero.moveUp 按 Enter h ero.moveDown 按 Enter h ero.moveLeft 按 Enter h ero.moveRi…" at bounding box center [402, 181] width 119 height 60
type textarea "hero.moveUp(1)"
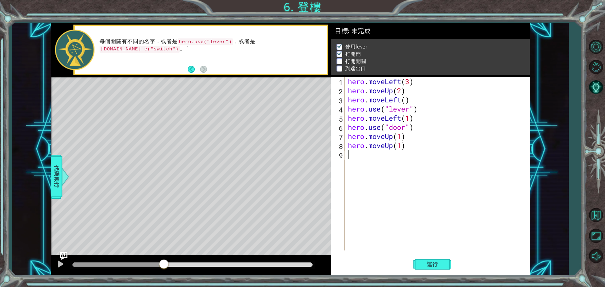
click at [371, 162] on div "hero . moveLeft ( 3 ) hero . moveUp ( 2 ) hero . moveLeft ( ) hero . use ( "lev…" at bounding box center [438, 173] width 184 height 192
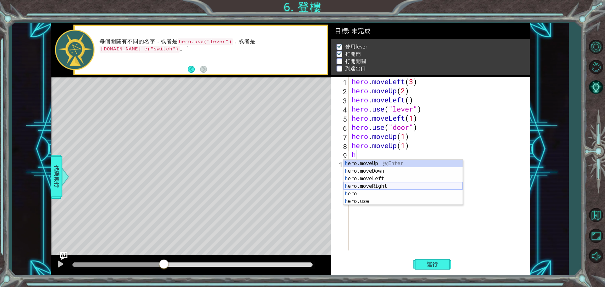
click at [377, 183] on div "h ero.moveUp 按 Enter h ero.moveDown 按 Enter h ero.moveLeft 按 Enter h ero.moveRi…" at bounding box center [402, 190] width 119 height 60
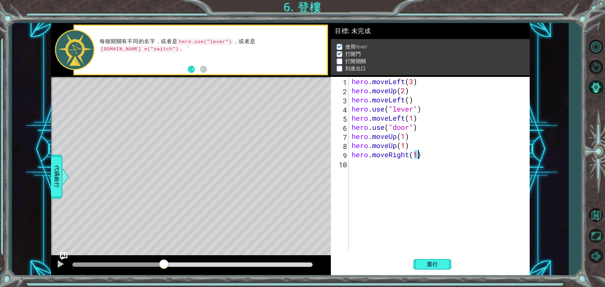
scroll to position [0, 3]
type textarea "hero.moveRight(2)"
click at [438, 266] on span "運行" at bounding box center [432, 264] width 24 height 6
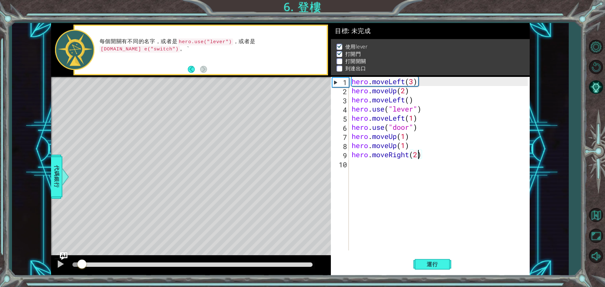
click at [164, 266] on div at bounding box center [192, 264] width 240 height 4
click at [114, 265] on div at bounding box center [192, 264] width 240 height 4
click at [124, 264] on div at bounding box center [192, 264] width 240 height 4
click at [362, 165] on div "hero . moveLeft ( 3 ) hero . moveUp ( 2 ) hero . moveLeft ( ) hero . use ( "lev…" at bounding box center [440, 173] width 180 height 192
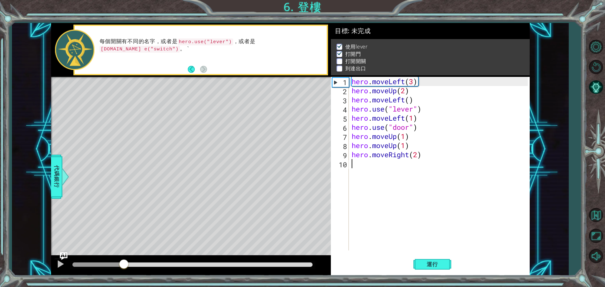
click at [130, 263] on div at bounding box center [192, 264] width 240 height 4
click at [442, 265] on span "運行" at bounding box center [432, 264] width 24 height 6
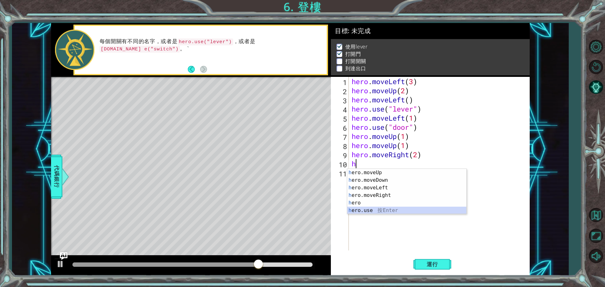
click at [381, 208] on div "h ero.moveUp 按 Enter h ero.moveDown 按 Enter h ero.moveLeft 按 Enter h ero.moveRi…" at bounding box center [406, 199] width 119 height 60
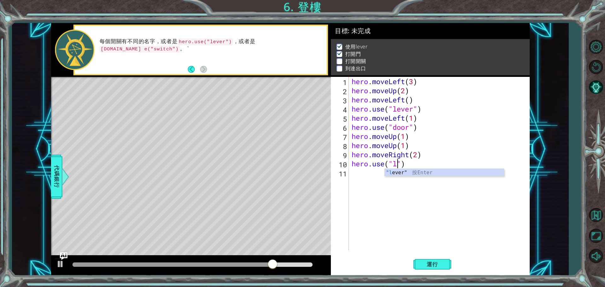
scroll to position [0, 2]
type textarea "hero.use("lever")"
click at [372, 180] on div "hero . moveLeft ( 3 ) hero . moveUp ( 2 ) hero . moveLeft ( ) hero . use ( "lev…" at bounding box center [440, 173] width 180 height 192
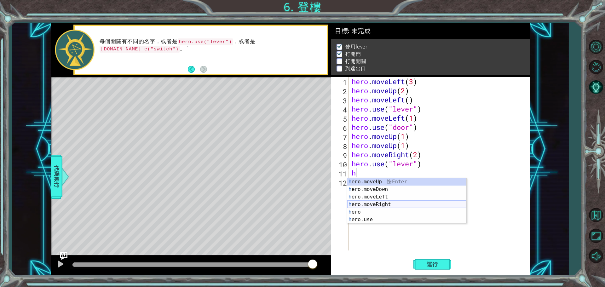
click at [377, 203] on div "h ero.moveUp 按 Enter h ero.moveDown 按 Enter h ero.moveLeft 按 Enter h ero.moveRi…" at bounding box center [406, 208] width 119 height 60
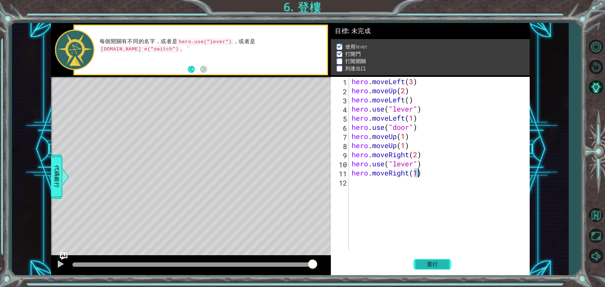
type textarea "hero.moveRight(1)"
click at [416, 267] on button "運行" at bounding box center [432, 264] width 38 height 20
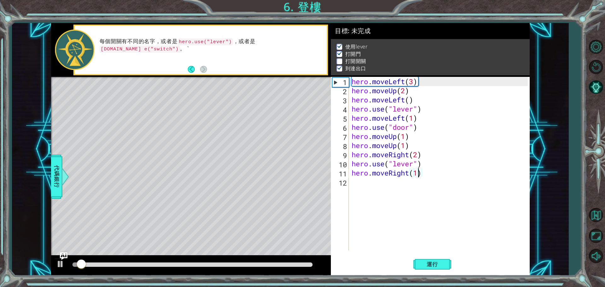
click at [113, 262] on div at bounding box center [192, 264] width 245 height 9
click at [117, 266] on div at bounding box center [192, 264] width 240 height 4
click at [134, 265] on div at bounding box center [192, 264] width 240 height 4
click at [61, 263] on div at bounding box center [60, 264] width 8 height 8
click at [358, 185] on div "hero . moveLeft ( 3 ) hero . moveUp ( 2 ) hero . moveLeft ( ) hero . use ( "lev…" at bounding box center [440, 173] width 180 height 192
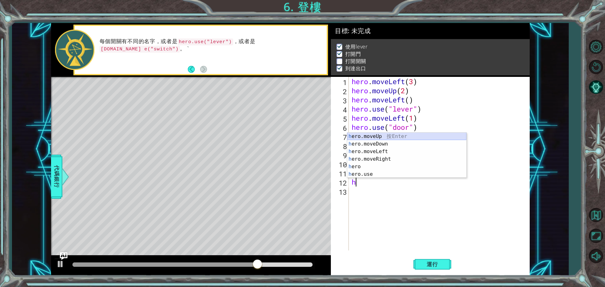
drag, startPoint x: 373, startPoint y: 137, endPoint x: 393, endPoint y: 193, distance: 58.9
click at [373, 137] on div "h ero.moveUp 按 Enter h ero.moveDown 按 Enter h ero.moveLeft 按 Enter h ero.moveRi…" at bounding box center [406, 163] width 119 height 60
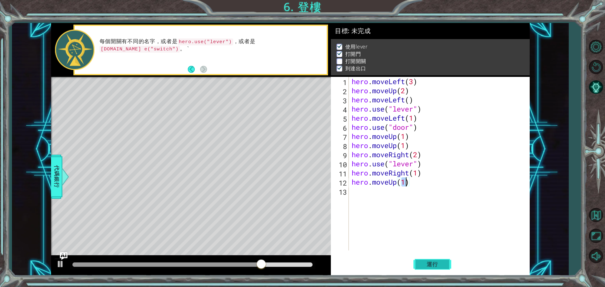
drag, startPoint x: 426, startPoint y: 273, endPoint x: 424, endPoint y: 265, distance: 8.0
click at [426, 271] on button "運行" at bounding box center [432, 264] width 38 height 20
click at [424, 265] on span "運行" at bounding box center [432, 264] width 24 height 6
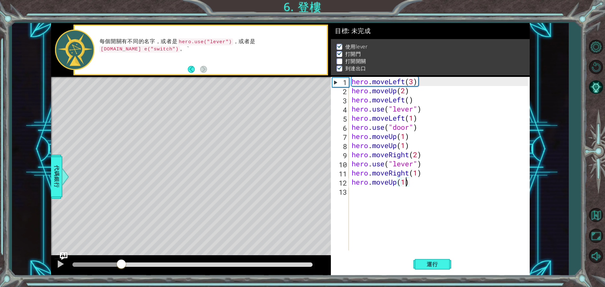
click at [122, 265] on div at bounding box center [192, 264] width 240 height 4
click at [62, 262] on div at bounding box center [60, 264] width 8 height 8
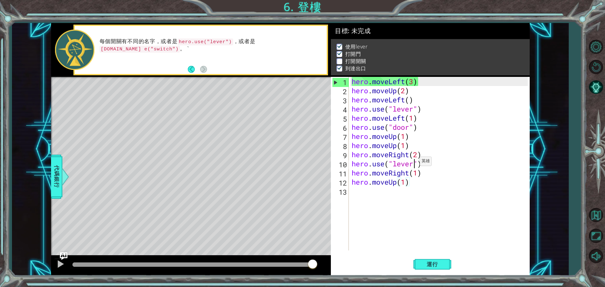
click at [414, 163] on div "hero . moveLeft ( 3 ) hero . moveUp ( 2 ) hero . moveLeft ( ) hero . use ( "lev…" at bounding box center [440, 173] width 180 height 192
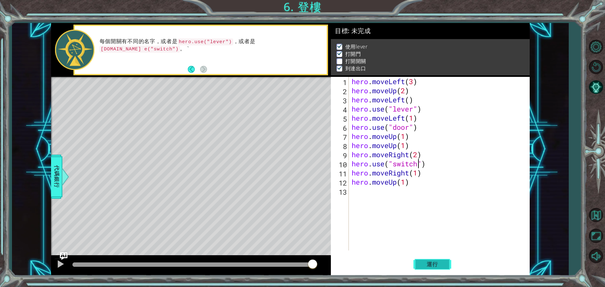
type textarea "hero.use("switch")"
click at [447, 265] on button "運行" at bounding box center [432, 264] width 38 height 20
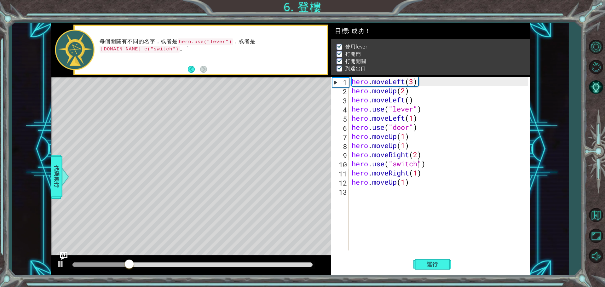
click at [155, 267] on div at bounding box center [192, 264] width 245 height 9
click at [163, 264] on div at bounding box center [192, 264] width 240 height 4
click at [64, 267] on div at bounding box center [60, 264] width 8 height 8
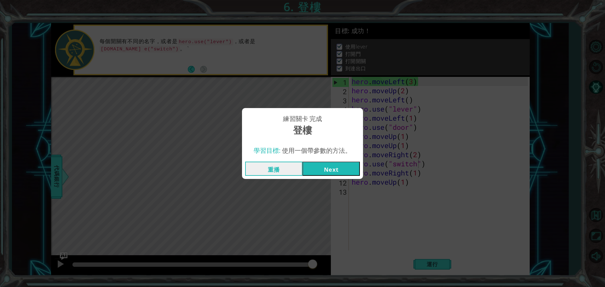
click at [327, 172] on button "Next" at bounding box center [330, 169] width 57 height 14
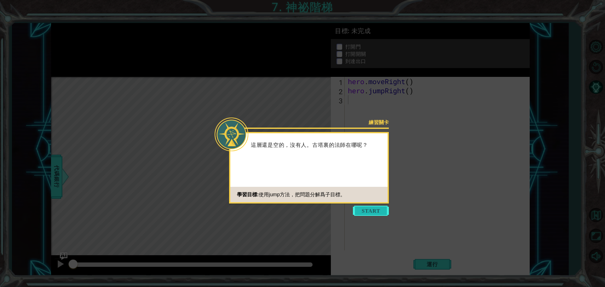
click at [365, 209] on button "Start" at bounding box center [371, 211] width 36 height 10
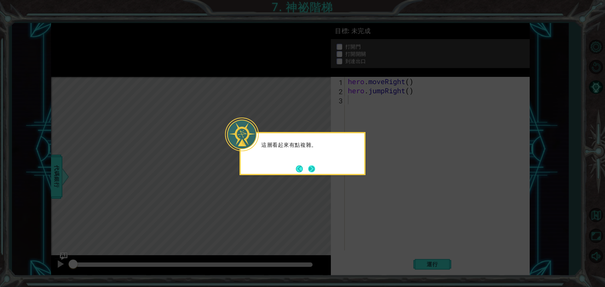
click at [315, 167] on button "Next" at bounding box center [311, 168] width 7 height 7
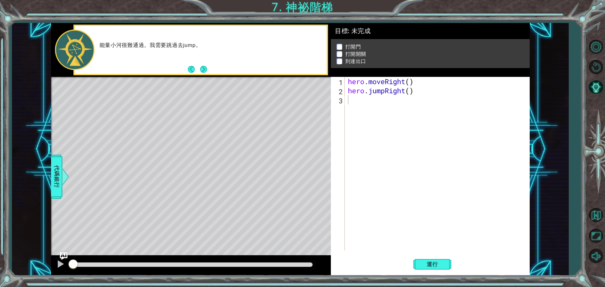
click at [342, 46] on p at bounding box center [339, 47] width 6 height 6
click at [340, 44] on p at bounding box center [339, 47] width 6 height 6
click at [426, 263] on span "運行" at bounding box center [432, 264] width 24 height 6
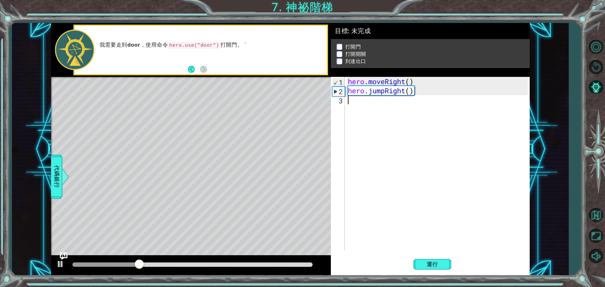
type textarea "h"
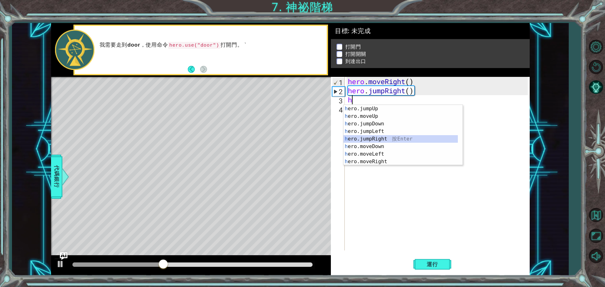
click at [383, 137] on div "h ero.jumpUp 按 Enter h ero.moveUp 按 Enter h ero.jumpDown 按 Enter h ero.jumpLeft…" at bounding box center [400, 143] width 114 height 76
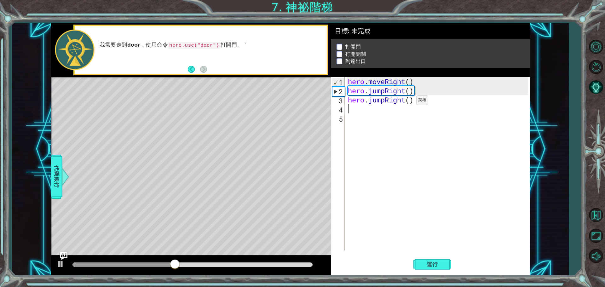
click at [407, 102] on div "hero . moveRight ( ) hero . jumpRight ( ) hero . jumpRight ( )" at bounding box center [438, 173] width 184 height 192
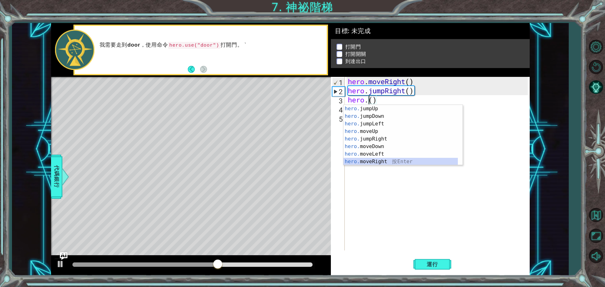
click at [381, 159] on div "hero. jumpUp 按 Enter hero. jumpDown 按 Enter hero. jumpLeft 按 Enter hero. moveUp…" at bounding box center [400, 143] width 114 height 76
type textarea "hero.moveRight(1)"
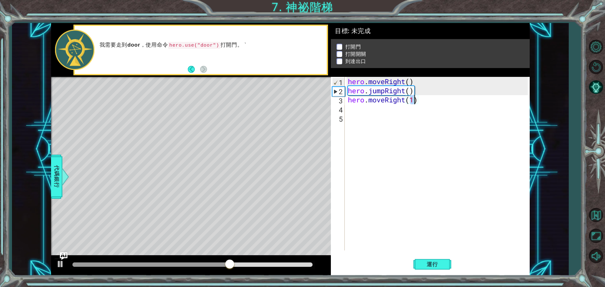
click at [369, 111] on div "hero . moveRight ( ) hero . jumpRight ( ) hero . moveRight ( 1 )" at bounding box center [438, 173] width 184 height 192
type textarea "h"
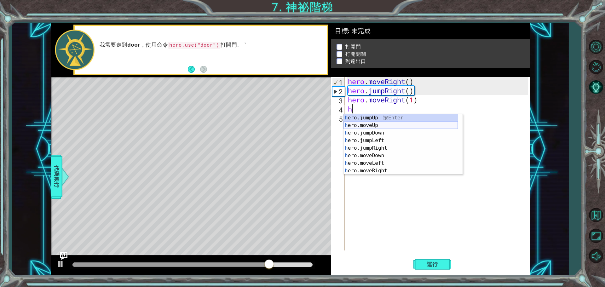
drag, startPoint x: 373, startPoint y: 117, endPoint x: 374, endPoint y: 126, distance: 8.9
click at [374, 126] on div "h ero.jumpUp 按 Enter h ero.moveUp 按 Enter h ero.jumpDown 按 Enter h ero.jumpLeft…" at bounding box center [400, 152] width 114 height 76
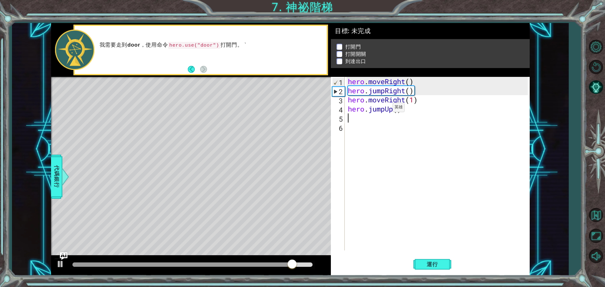
click at [383, 109] on div "hero . moveRight ( ) hero . jumpRight ( ) hero . moveRight ( 1 ) hero . jumpUp …" at bounding box center [438, 173] width 184 height 192
click at [384, 111] on div "hero . moveRight ( ) hero . jumpRight ( ) hero . moveRight ( 1 ) hero . jumpUp …" at bounding box center [438, 173] width 184 height 192
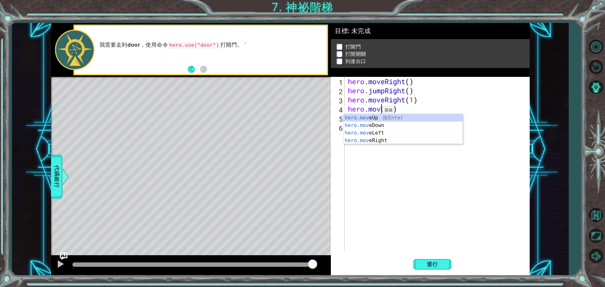
type textarea "hero.moveUp()"
click at [405, 192] on div "hero . moveRight ( ) hero . jumpRight ( ) hero . moveRight ( 1 ) hero . moveUp …" at bounding box center [438, 173] width 184 height 192
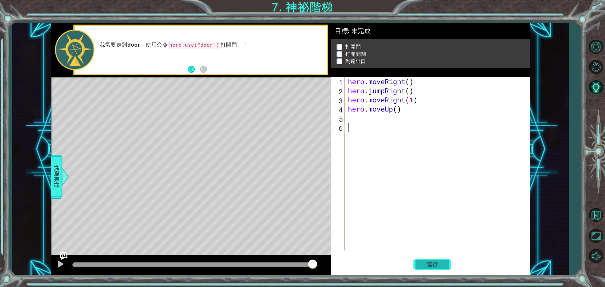
click at [432, 262] on span "運行" at bounding box center [432, 264] width 24 height 6
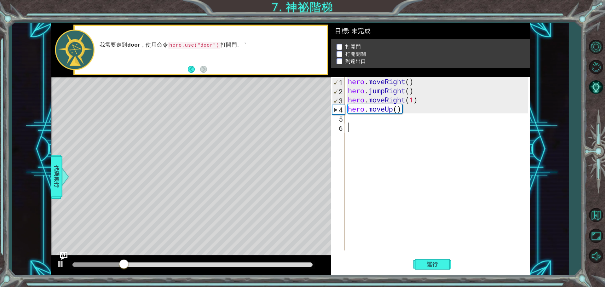
click at [356, 120] on div "hero . moveRight ( ) hero . jumpRight ( ) hero . moveRight ( 1 ) hero . moveUp …" at bounding box center [438, 173] width 184 height 192
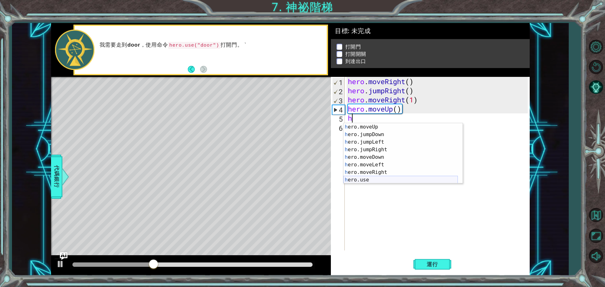
scroll to position [8, 0]
click at [375, 180] on div "h ero.moveUp 按 Enter h ero.jumpDown 按 Enter h ero.jumpLeft 按 Enter h ero.jumpRi…" at bounding box center [400, 161] width 114 height 76
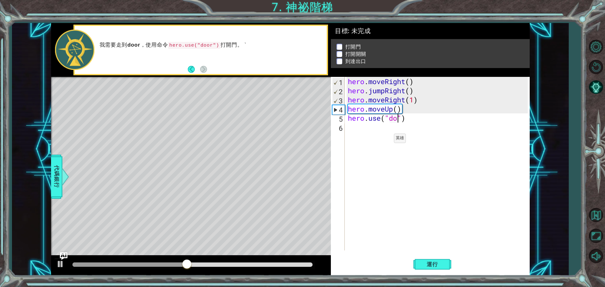
scroll to position [0, 2]
type textarea "hero.use("door")"
click at [368, 134] on div "hero . moveRight ( ) hero . jumpRight ( ) hero . moveRight ( 1 ) hero . moveUp …" at bounding box center [438, 173] width 184 height 192
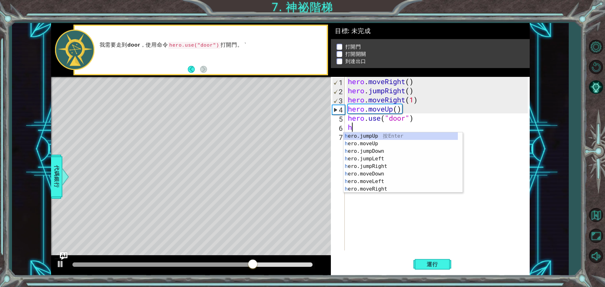
scroll to position [0, 0]
click at [373, 144] on div "h ero.jumpUp 按 Enter h ero.moveUp 按 Enter h ero.jumpDown 按 Enter h ero.jumpLeft…" at bounding box center [400, 170] width 114 height 76
type textarea "hero.moveUp(1)"
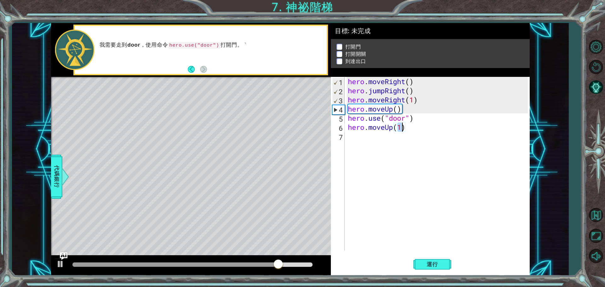
click at [368, 142] on div "hero . moveRight ( ) hero . jumpRight ( ) hero . moveRight ( 1 ) hero . moveUp …" at bounding box center [438, 173] width 184 height 192
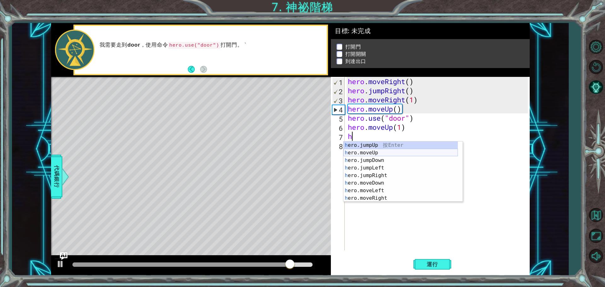
click at [371, 152] on div "h ero.jumpUp 按 Enter h ero.moveUp 按 Enter h ero.jumpDown 按 Enter h ero.jumpLeft…" at bounding box center [400, 179] width 114 height 76
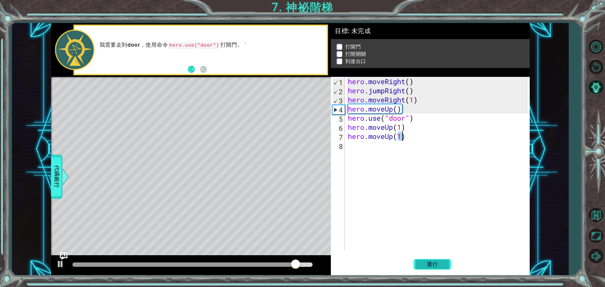
type textarea "hero.moveUp(1)"
click at [426, 263] on span "運行" at bounding box center [432, 264] width 24 height 6
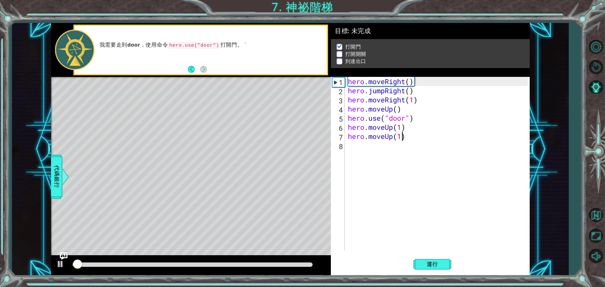
click at [155, 265] on div at bounding box center [192, 264] width 240 height 4
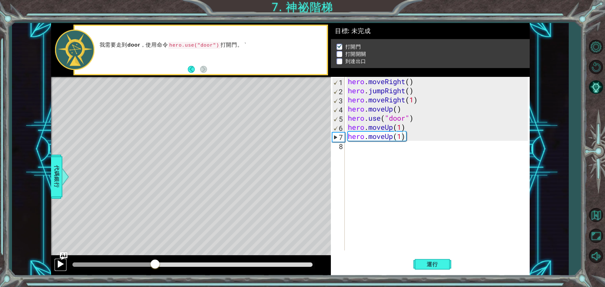
click at [56, 260] on div at bounding box center [60, 264] width 8 height 8
click at [360, 148] on div "hero . moveRight ( ) hero . jumpRight ( ) hero . moveRight ( 1 ) hero . moveUp …" at bounding box center [438, 173] width 184 height 192
drag, startPoint x: 61, startPoint y: 263, endPoint x: 82, endPoint y: 261, distance: 20.9
click at [61, 263] on div at bounding box center [60, 264] width 8 height 8
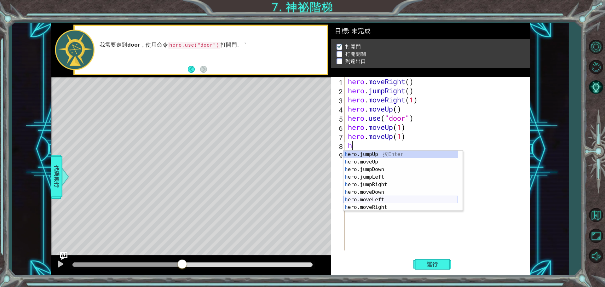
click at [383, 198] on div "h ero.jumpUp 按 Enter h ero.moveUp 按 Enter h ero.jumpDown 按 Enter h ero.jumpLeft…" at bounding box center [400, 189] width 114 height 76
type textarea "hero.moveLeft(1)"
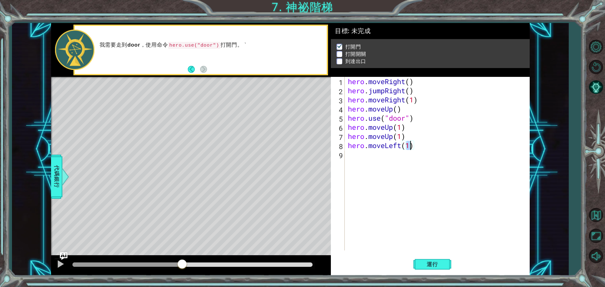
click at [367, 157] on div "hero . moveRight ( ) hero . jumpRight ( ) hero . moveRight ( 1 ) hero . moveUp …" at bounding box center [438, 173] width 184 height 192
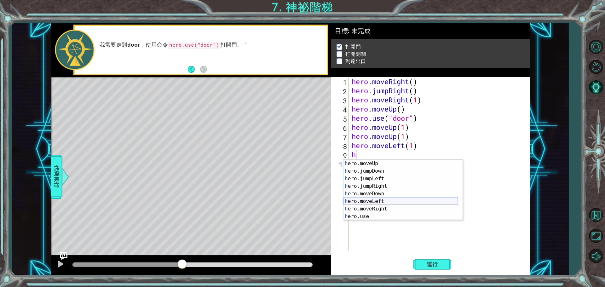
scroll to position [8, 0]
click at [370, 218] on div "h ero.moveUp 按 Enter h ero.jumpDown 按 Enter h ero.jumpLeft 按 Enter h ero.jumpRi…" at bounding box center [400, 198] width 114 height 76
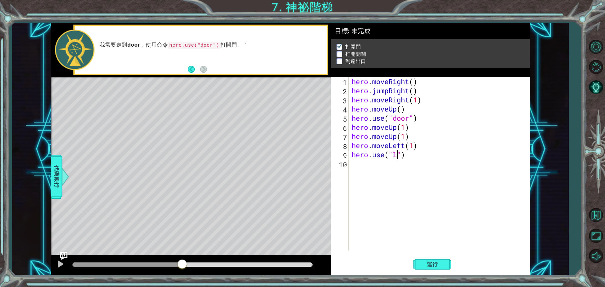
scroll to position [0, 2]
type textarea "hero.use("lever")"
click at [377, 169] on div "hero . moveRight ( ) hero . jumpRight ( ) hero . moveRight ( 1 ) hero . moveUp …" at bounding box center [440, 173] width 180 height 192
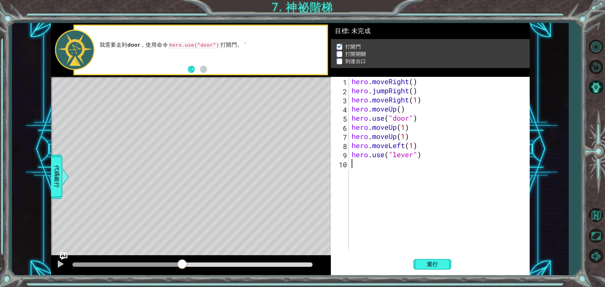
type textarea "h"
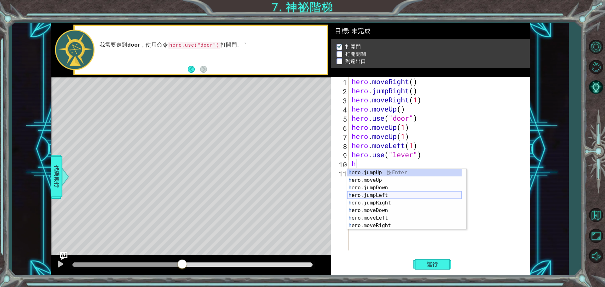
click at [381, 193] on div "h ero.jumpUp 按 Enter h ero.moveUp 按 Enter h ero.jumpDown 按 Enter h ero.jumpLeft…" at bounding box center [404, 207] width 114 height 76
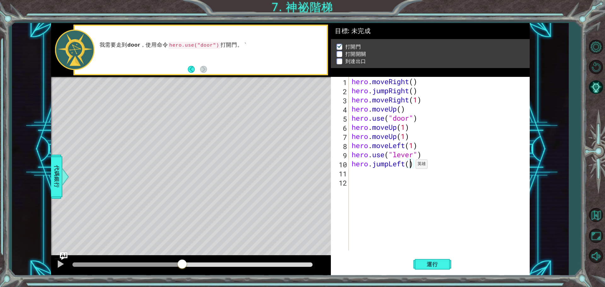
click at [410, 166] on div "hero . moveRight ( ) hero . jumpRight ( ) hero . moveRight ( 1 ) hero . moveUp …" at bounding box center [440, 173] width 180 height 192
type textarea "hero.jumpLeft()"
click at [437, 263] on span "運行" at bounding box center [432, 264] width 24 height 6
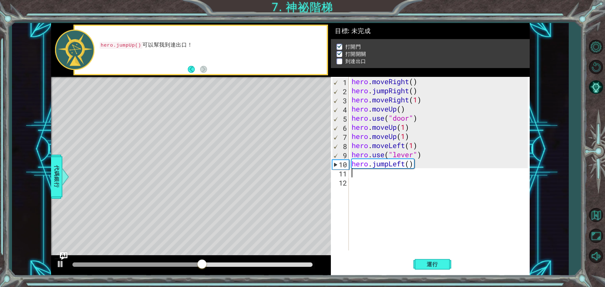
click at [373, 174] on div "hero . moveRight ( ) hero . jumpRight ( ) hero . moveRight ( 1 ) hero . moveUp …" at bounding box center [440, 173] width 180 height 192
type textarea "h"
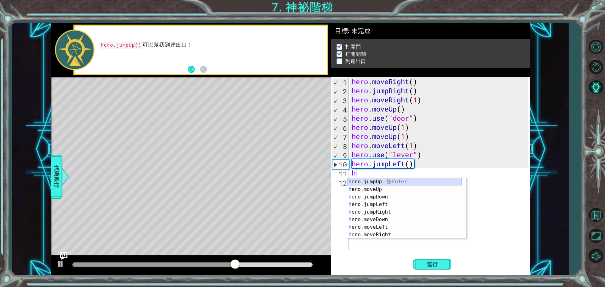
click at [384, 182] on div "h ero.jumpUp 按 Enter h ero.moveUp 按 Enter h ero.jumpDown 按 Enter h ero.jumpLeft…" at bounding box center [404, 216] width 114 height 76
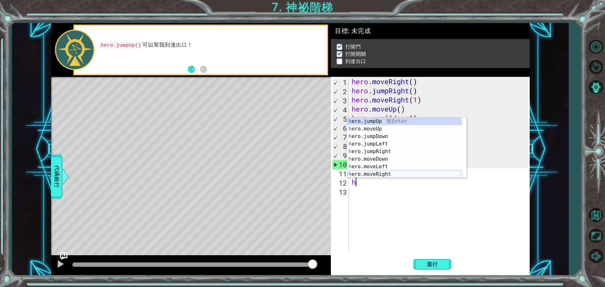
click at [376, 174] on div "h ero.jumpUp 按 Enter h ero.moveUp 按 Enter h ero.jumpDown 按 Enter h ero.jumpLeft…" at bounding box center [404, 155] width 114 height 76
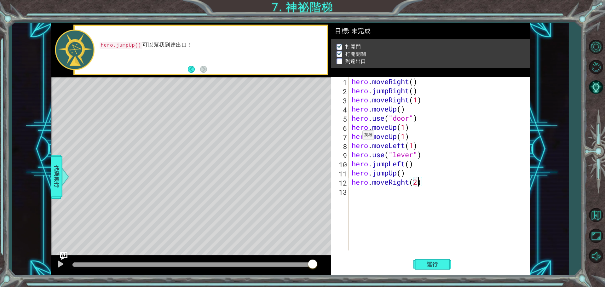
scroll to position [0, 3]
type textarea "hero.moveRight(3)"
click at [420, 264] on span "運行" at bounding box center [432, 264] width 24 height 6
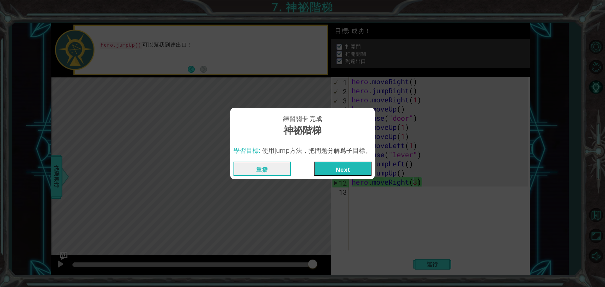
click at [338, 169] on button "Next" at bounding box center [342, 169] width 57 height 14
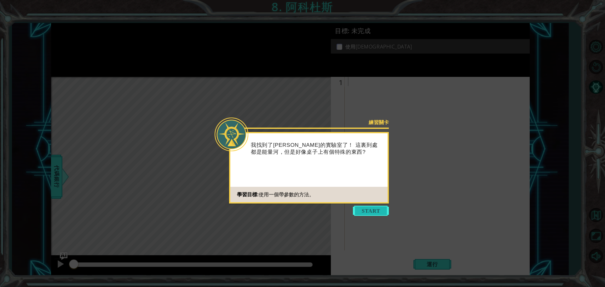
click at [361, 210] on button "Start" at bounding box center [371, 211] width 36 height 10
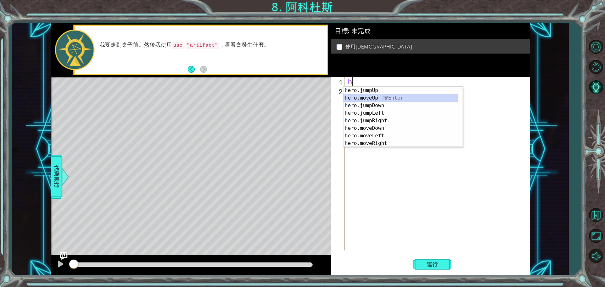
click at [390, 97] on div "h ero.jumpUp 按 Enter h ero.moveUp 按 Enter h ero.jumpDown 按 Enter h ero.jumpLeft…" at bounding box center [400, 125] width 114 height 76
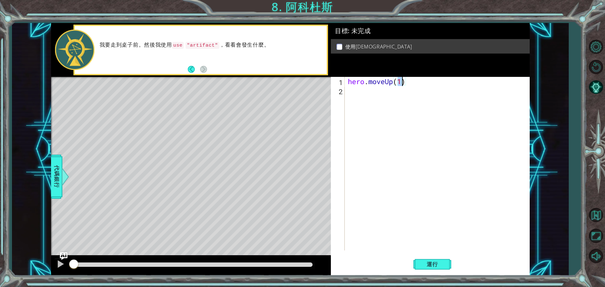
type textarea "hero.moveUp(2)"
click at [372, 98] on div "hero . moveUp ( 2 )" at bounding box center [438, 173] width 184 height 192
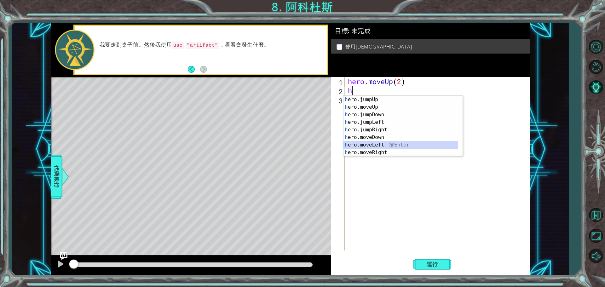
click at [379, 144] on div "h ero.jumpUp 按 Enter h ero.moveUp 按 Enter h ero.jumpDown 按 Enter h ero.jumpLeft…" at bounding box center [400, 134] width 114 height 76
type textarea "hero.moveLeft(1)"
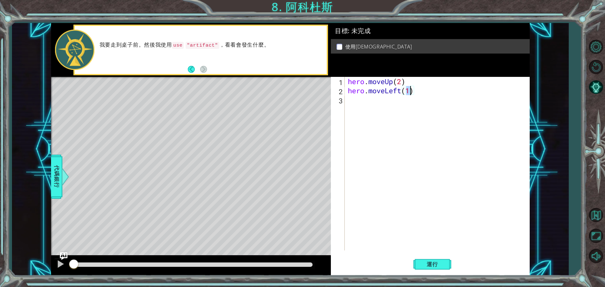
click at [364, 101] on div "hero . moveUp ( 2 ) hero . moveLeft ( 1 )" at bounding box center [438, 173] width 184 height 192
type textarea "h"
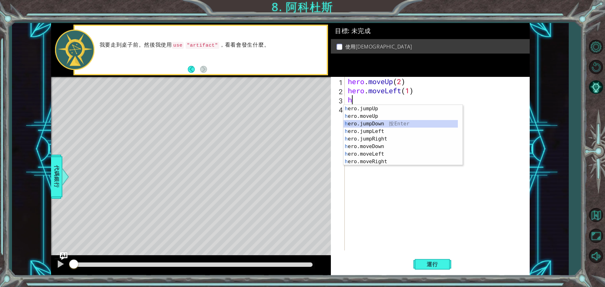
click at [380, 123] on div "h ero.jumpUp 按 Enter h ero.moveUp 按 Enter h ero.jumpDown 按 Enter h ero.jumpLeft…" at bounding box center [400, 143] width 114 height 76
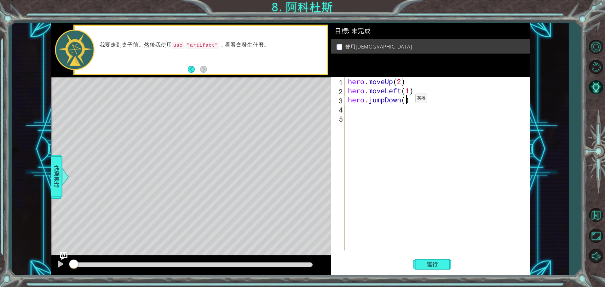
click at [406, 100] on div "hero . moveUp ( 2 ) hero . moveLeft ( 1 ) hero . jumpDown ( )" at bounding box center [438, 173] width 184 height 192
type textarea "hero.jumpDown(2)"
click at [382, 112] on div "hero . moveUp ( 2 ) hero . moveLeft ( 1 ) hero . jumpDown ( 2 )" at bounding box center [438, 173] width 184 height 192
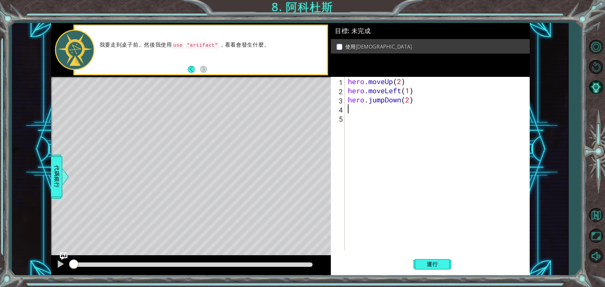
type textarea "h"
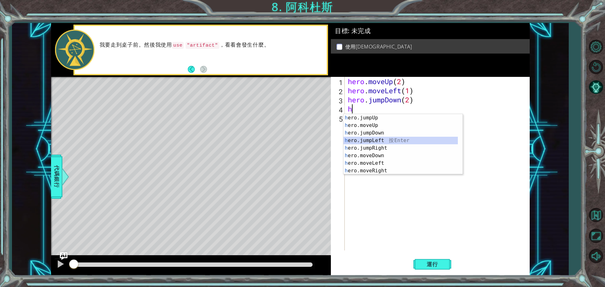
click at [378, 141] on div "h ero.jumpUp 按 Enter h ero.moveUp 按 Enter h ero.jumpDown 按 Enter h ero.jumpLeft…" at bounding box center [400, 152] width 114 height 76
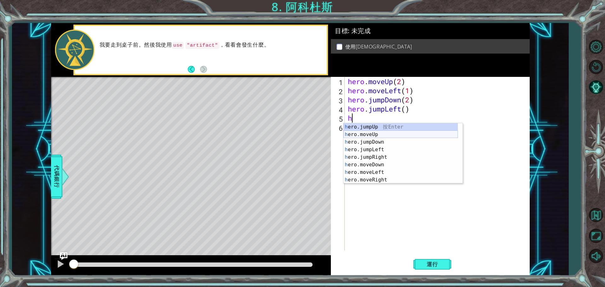
click at [371, 133] on div "h ero.jumpUp 按 Enter h ero.moveUp 按 Enter h ero.jumpDown 按 Enter h ero.jumpLeft…" at bounding box center [400, 161] width 114 height 76
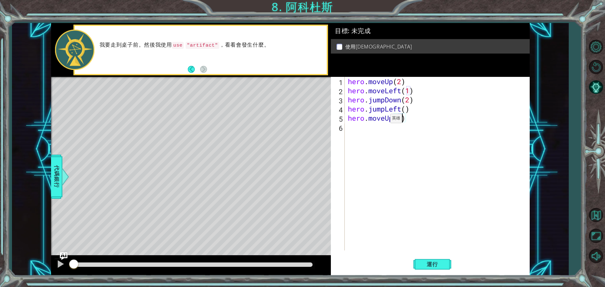
type textarea "hero.moveUp(2)"
click at [373, 132] on div "hero . moveUp ( 2 ) hero . moveLeft ( 1 ) hero . jumpDown ( 2 ) hero . jumpLeft…" at bounding box center [438, 173] width 184 height 192
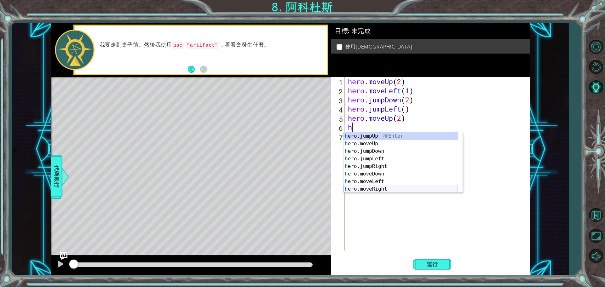
click at [379, 187] on div "h ero.jumpUp 按 Enter h ero.moveUp 按 Enter h ero.jumpDown 按 Enter h ero.jumpLeft…" at bounding box center [400, 170] width 114 height 76
type textarea "hero.moveRight(1)"
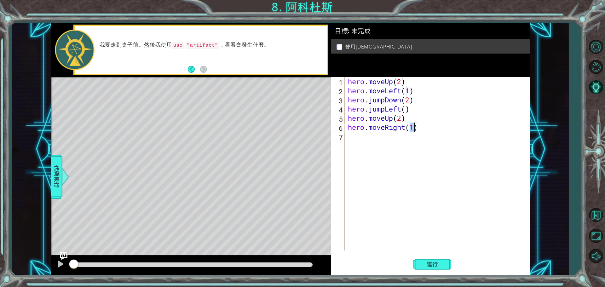
click at [361, 138] on div "hero . moveUp ( 2 ) hero . moveLeft ( 1 ) hero . jumpDown ( 2 ) hero . jumpLeft…" at bounding box center [438, 173] width 184 height 192
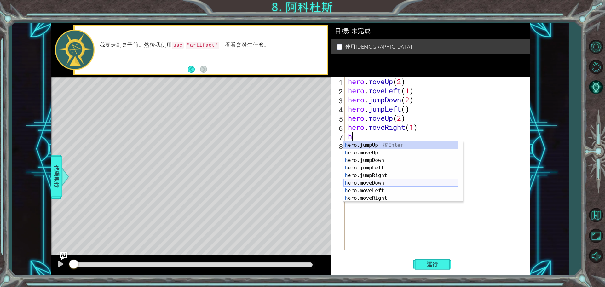
scroll to position [8, 0]
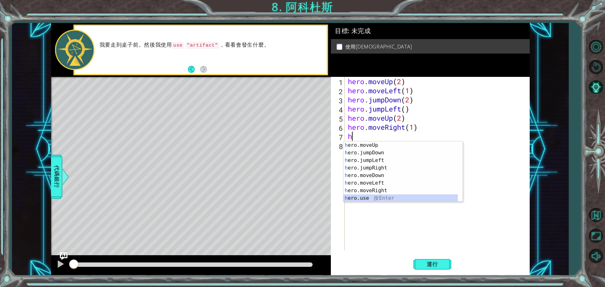
click at [370, 198] on div "h ero.moveUp 按 Enter h ero.jumpDown 按 Enter h ero.jumpLeft 按 Enter h ero.jumpRi…" at bounding box center [400, 179] width 114 height 76
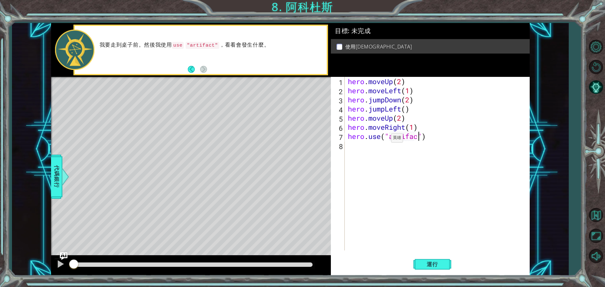
scroll to position [0, 3]
type textarea "hero.use("artifact")"
click at [441, 265] on span "運行" at bounding box center [432, 264] width 24 height 6
